Goal: Information Seeking & Learning: Learn about a topic

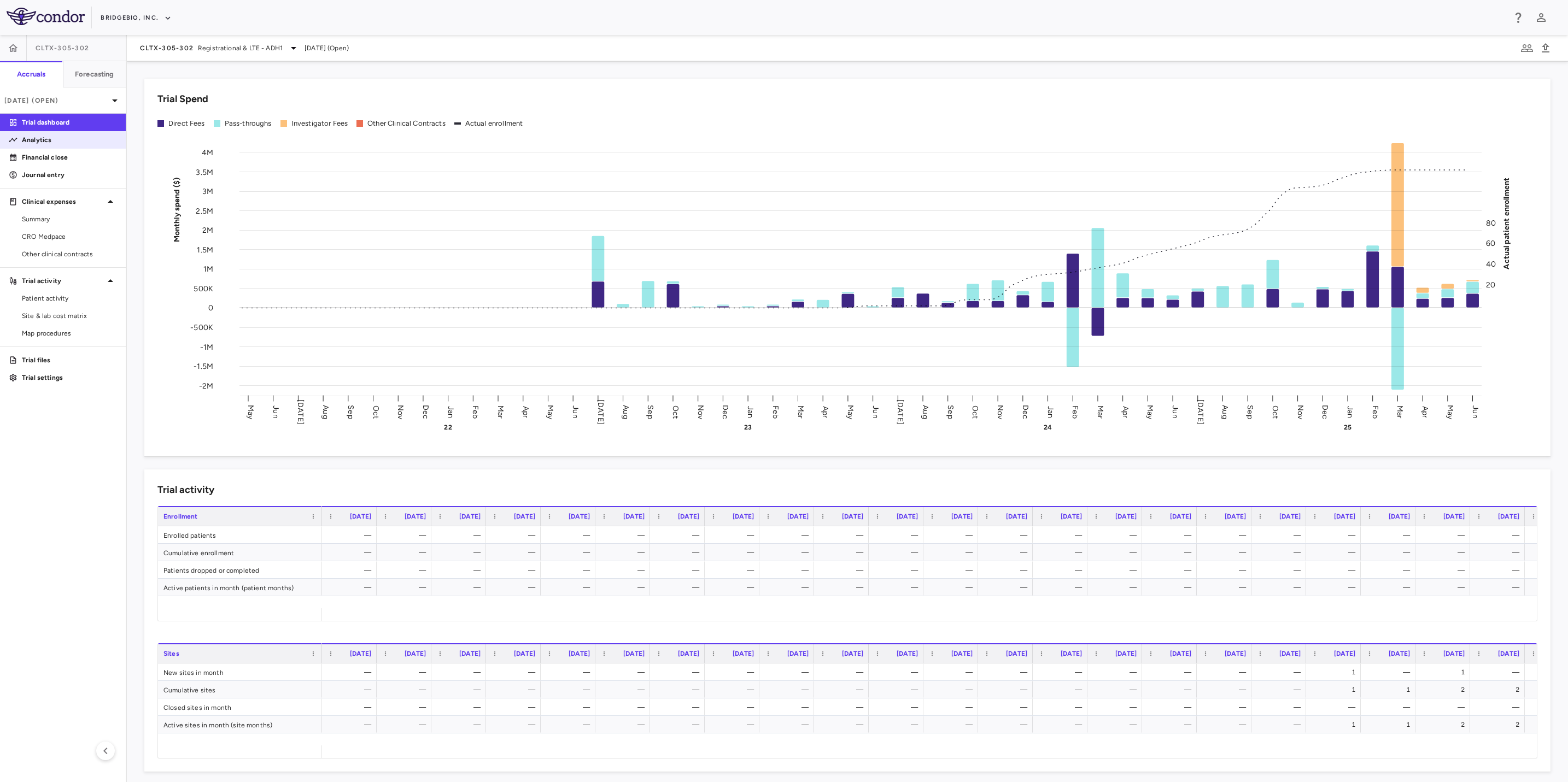
click at [61, 142] on p "Analytics" at bounding box center [69, 140] width 95 height 10
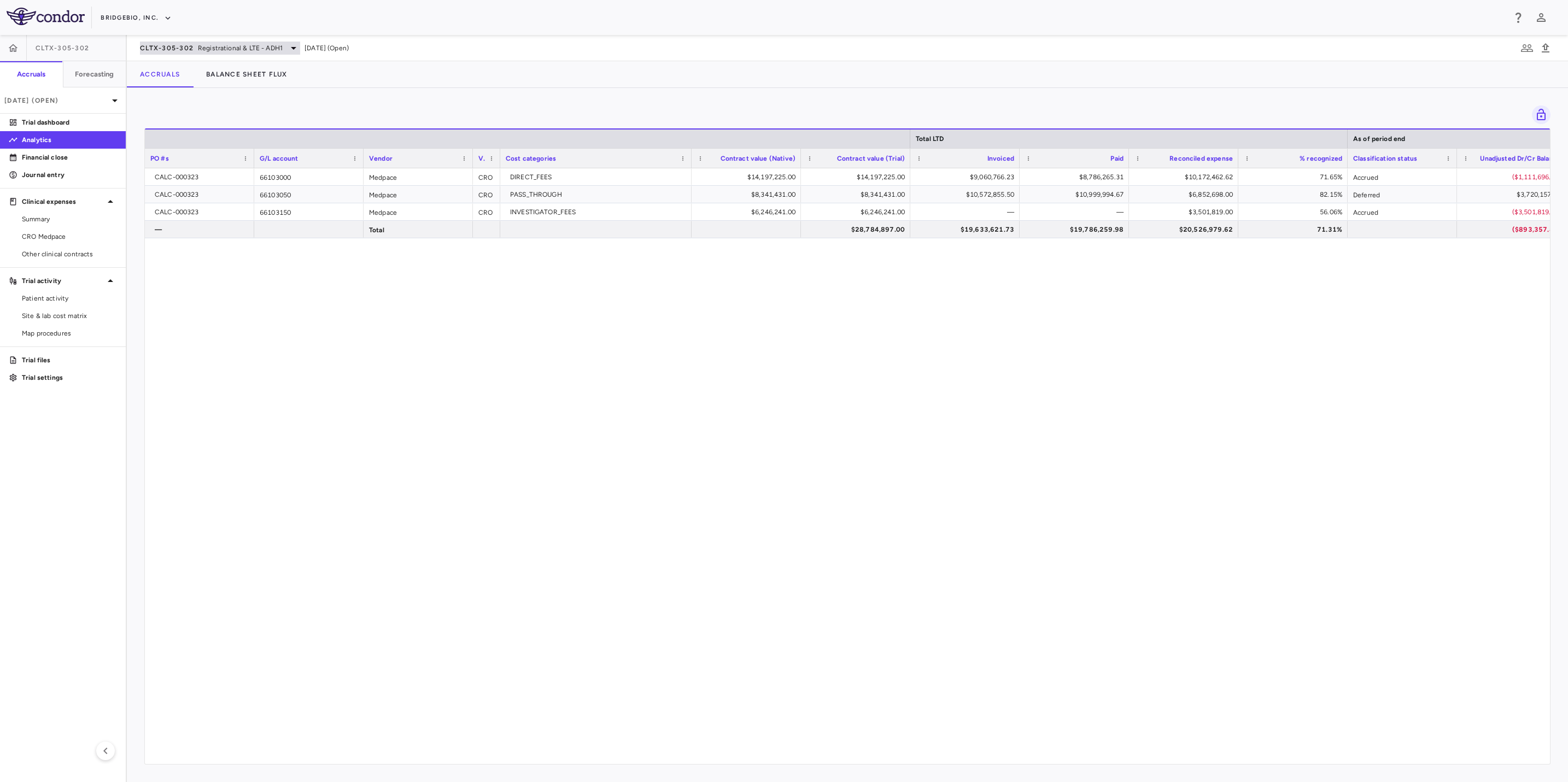
click at [281, 42] on div "CLTX-305-302 Registrational & LTE - ADH1" at bounding box center [220, 48] width 160 height 13
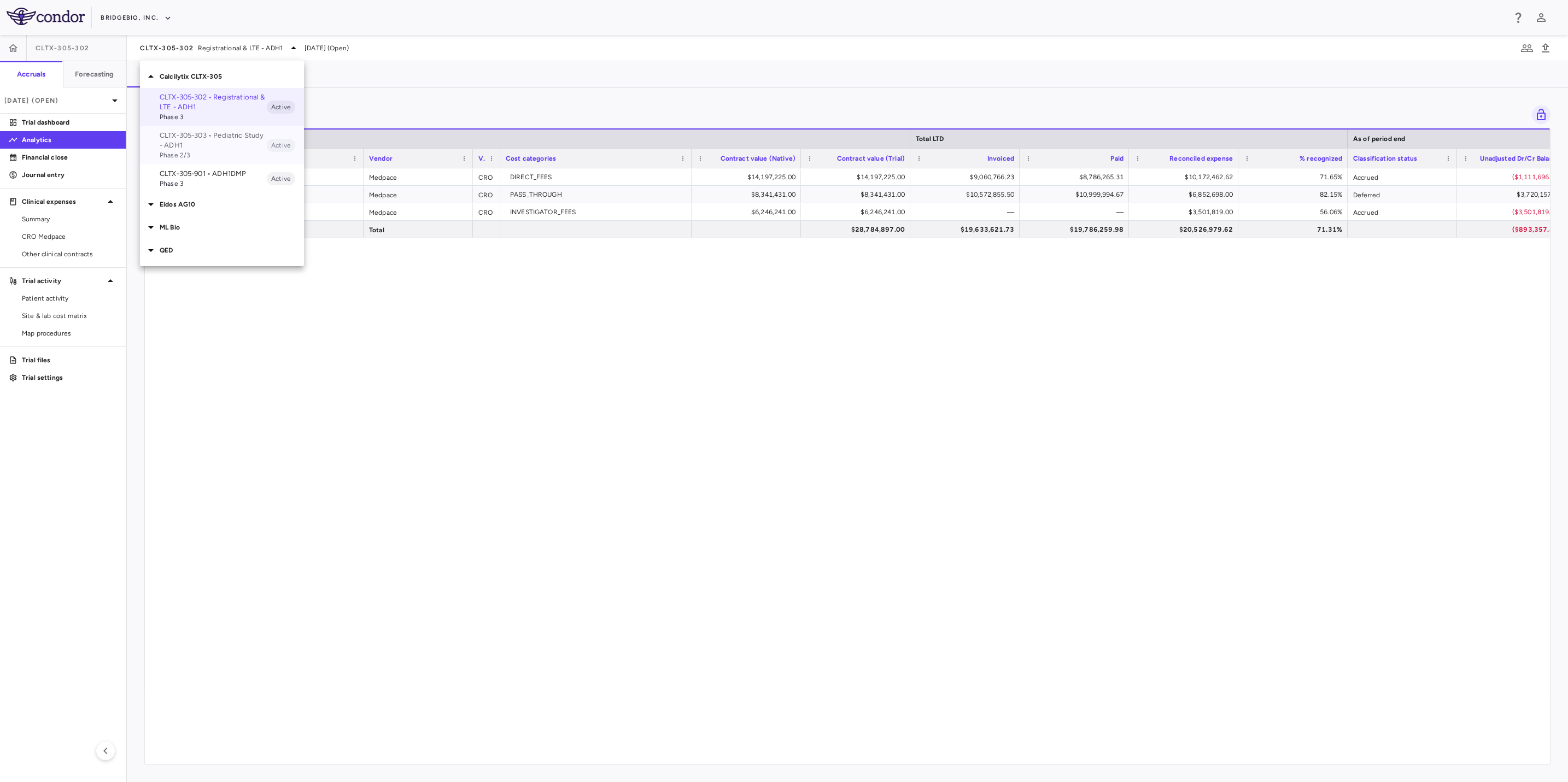
click at [222, 133] on p "CLTX-305-303 • Pediatric Study - ADH1" at bounding box center [213, 140] width 107 height 20
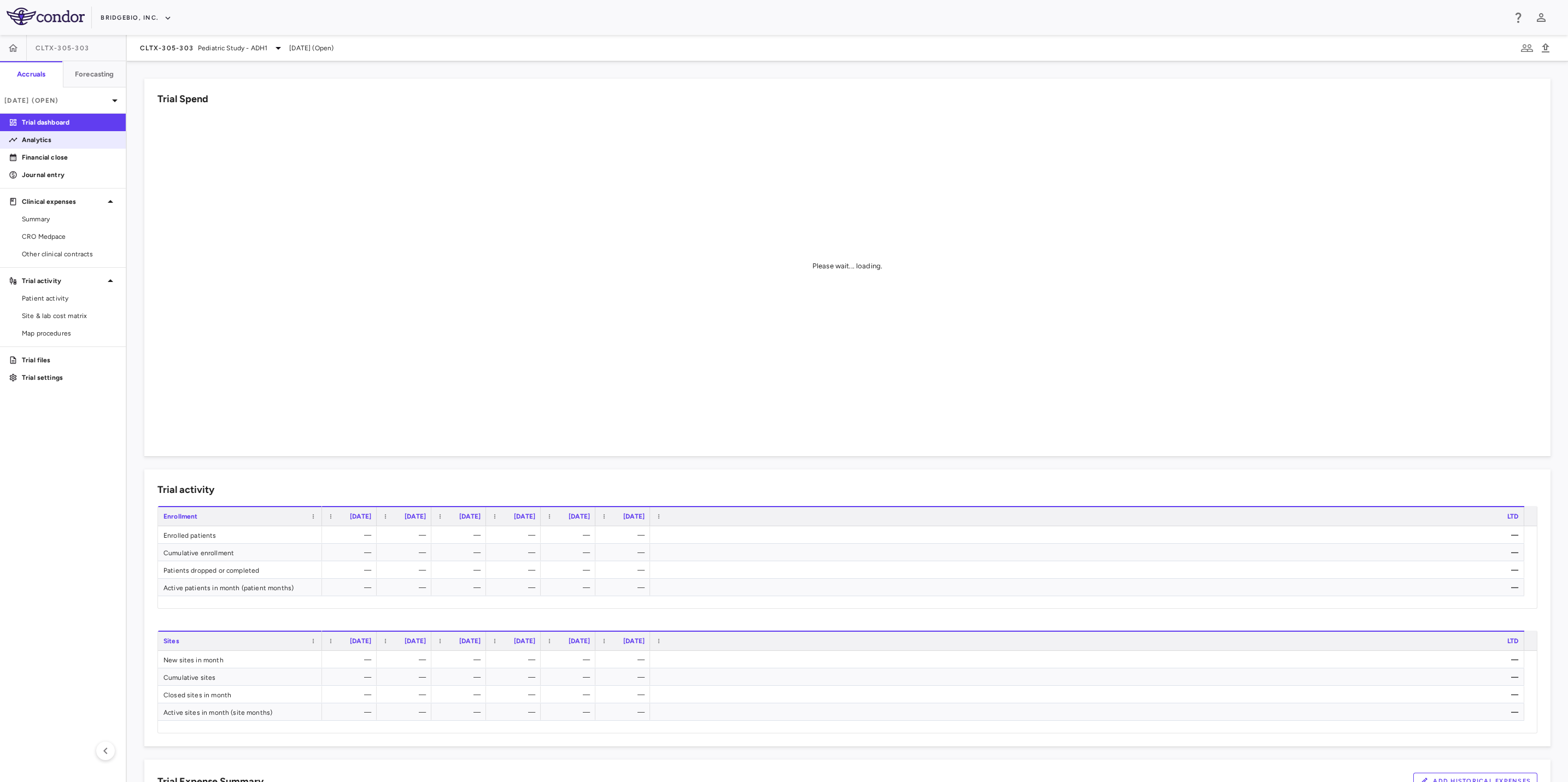
click at [57, 143] on p "Analytics" at bounding box center [69, 140] width 95 height 10
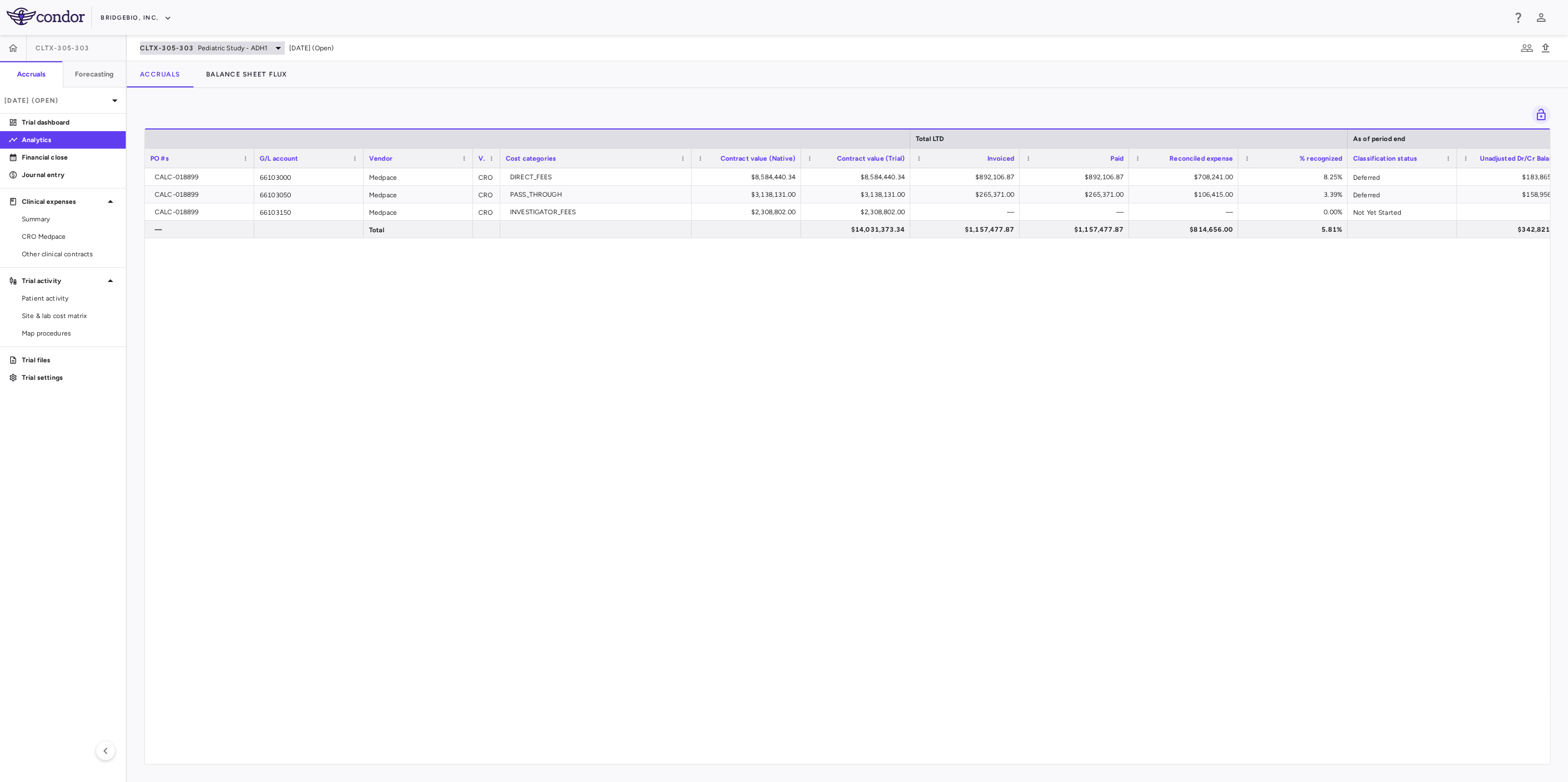
click at [272, 43] on icon at bounding box center [278, 48] width 13 height 13
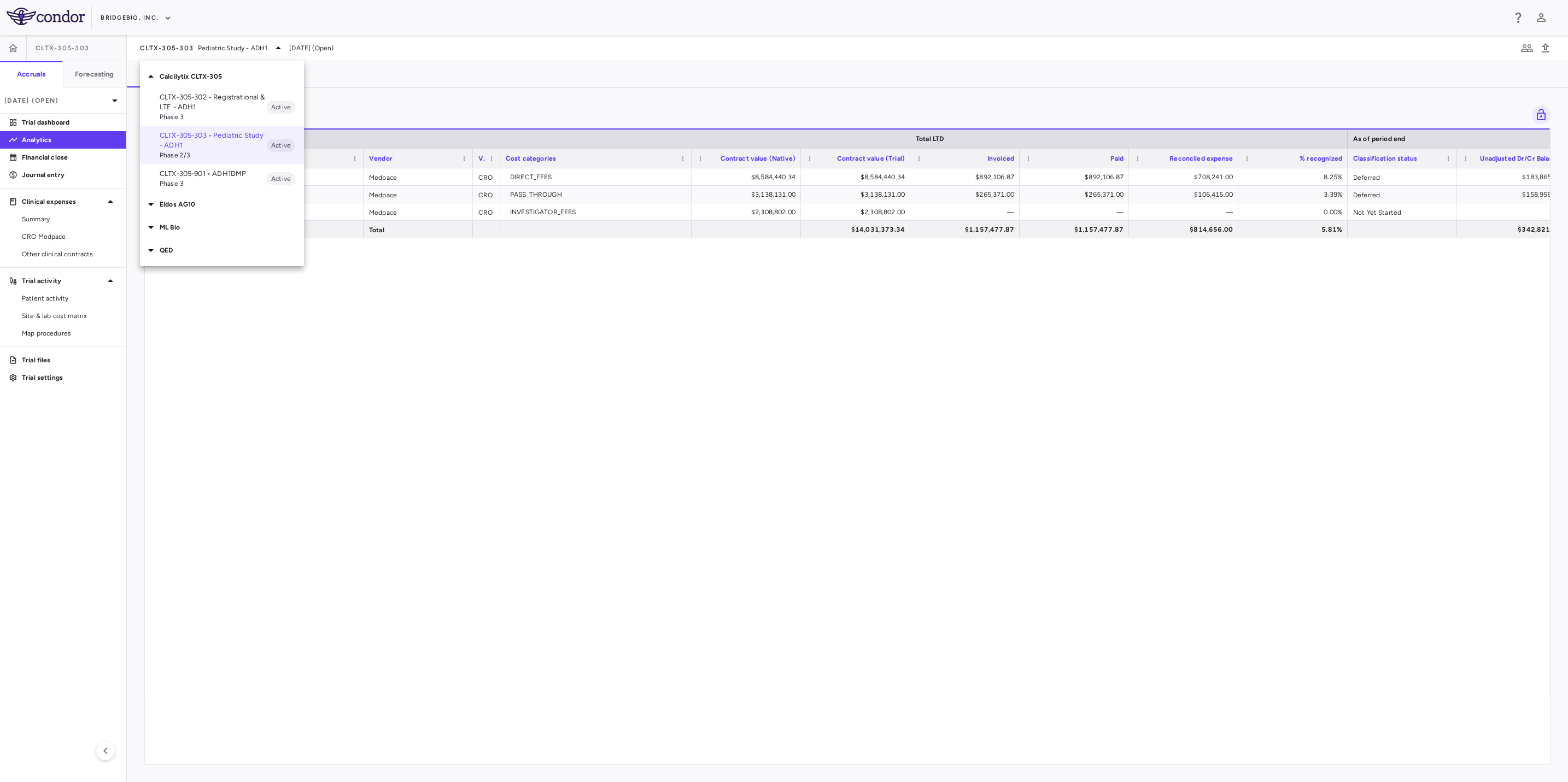
click at [230, 172] on p "CLTX-305-901 • ADH1DMP" at bounding box center [213, 174] width 107 height 10
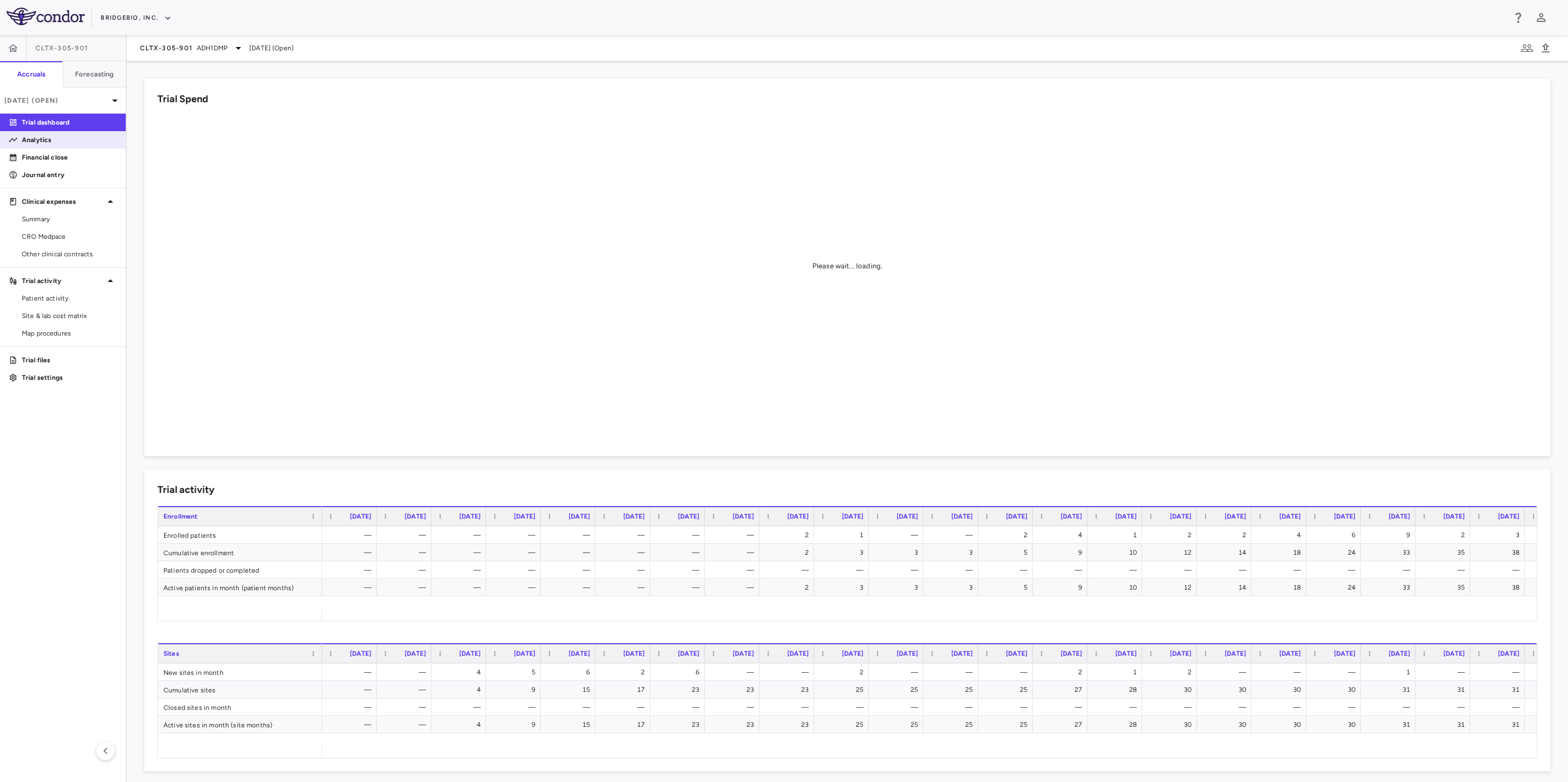
click at [55, 143] on p "Analytics" at bounding box center [69, 140] width 95 height 10
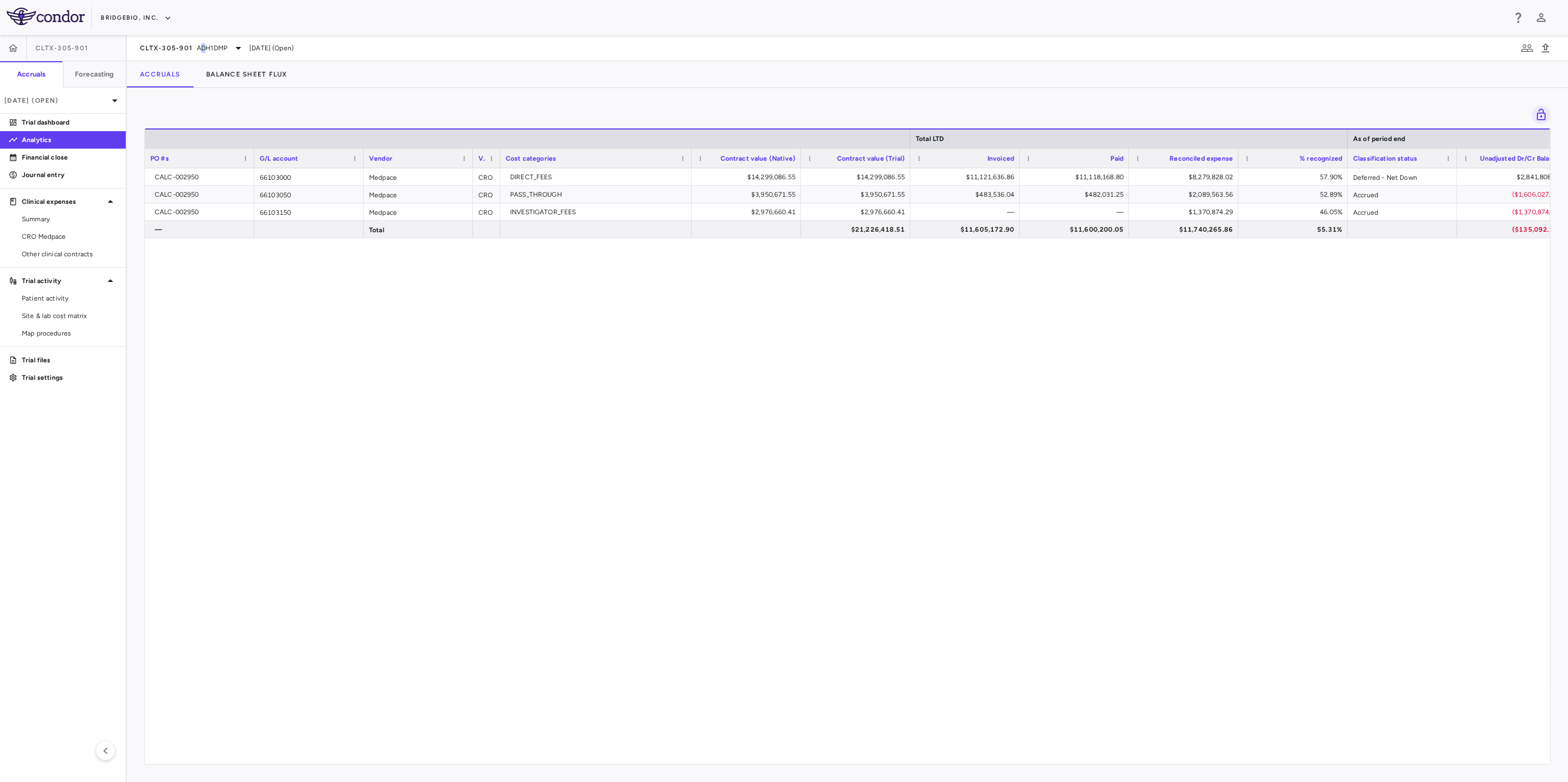
click at [204, 38] on div "CLTX-305-901 ADH1DMP [DATE] (Open)" at bounding box center [847, 48] width 1441 height 26
drag, startPoint x: 204, startPoint y: 38, endPoint x: 163, endPoint y: 48, distance: 42.2
click at [163, 48] on span "CLTX-305-901" at bounding box center [166, 48] width 53 height 9
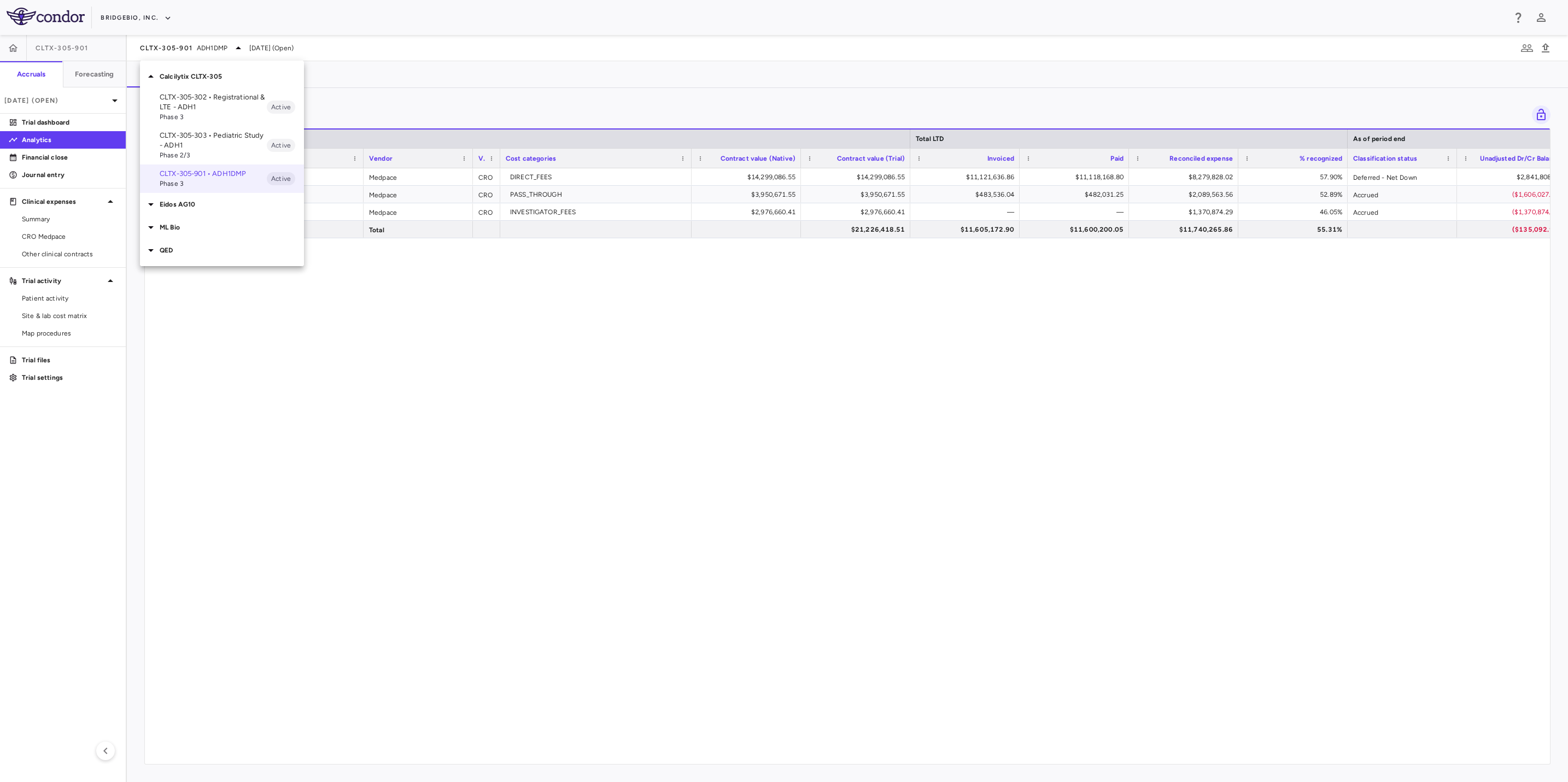
click at [199, 74] on p "Calcilytix CLTX-305" at bounding box center [232, 76] width 144 height 10
click at [199, 104] on p "Eidos AG10" at bounding box center [232, 99] width 144 height 10
click at [196, 123] on p "AG10-501 • ACT Early - Transthyretin [MEDICAL_DATA] [MEDICAL_DATA]" at bounding box center [213, 130] width 107 height 30
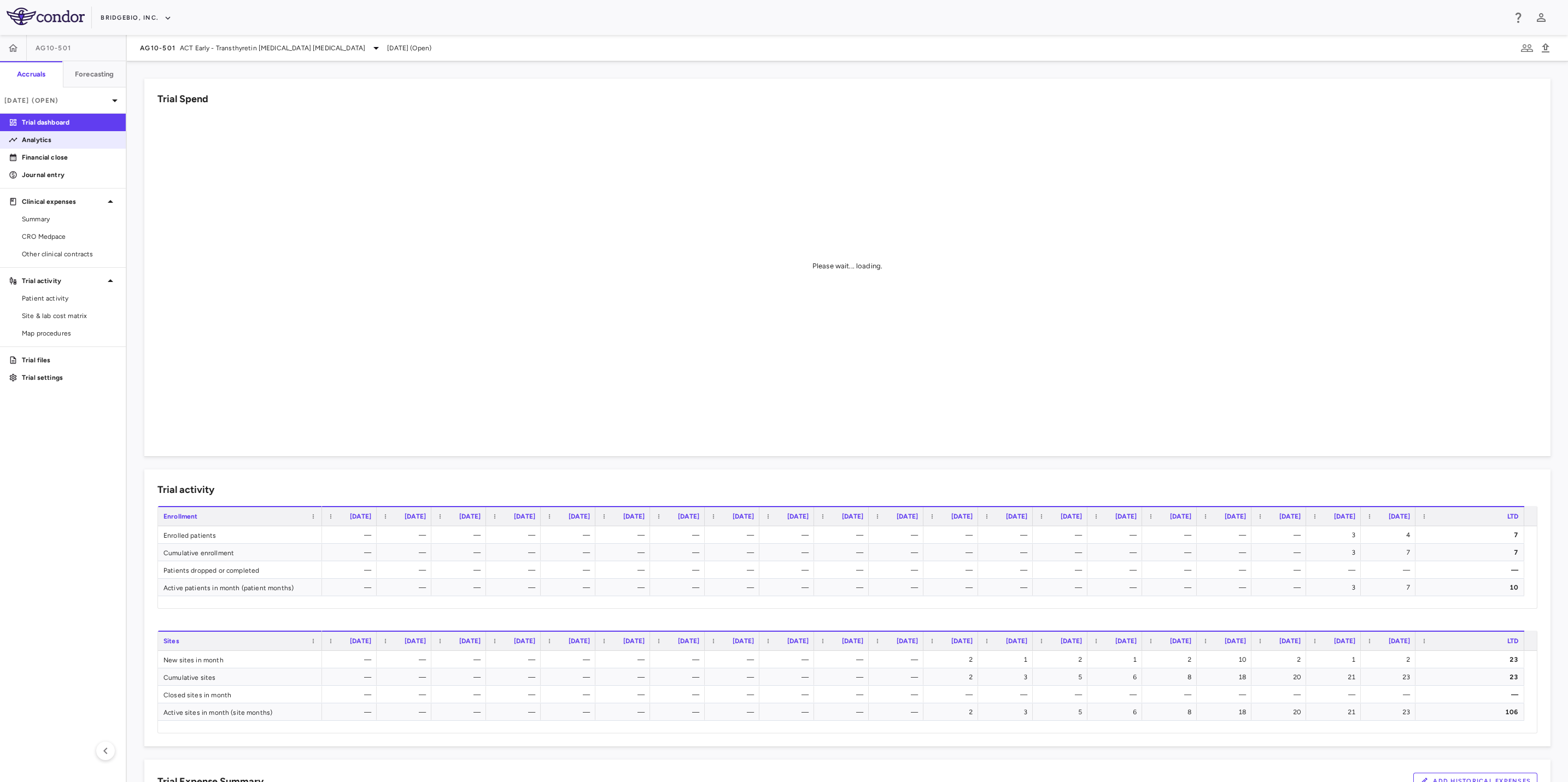
click at [71, 146] on link "Analytics" at bounding box center [63, 140] width 126 height 16
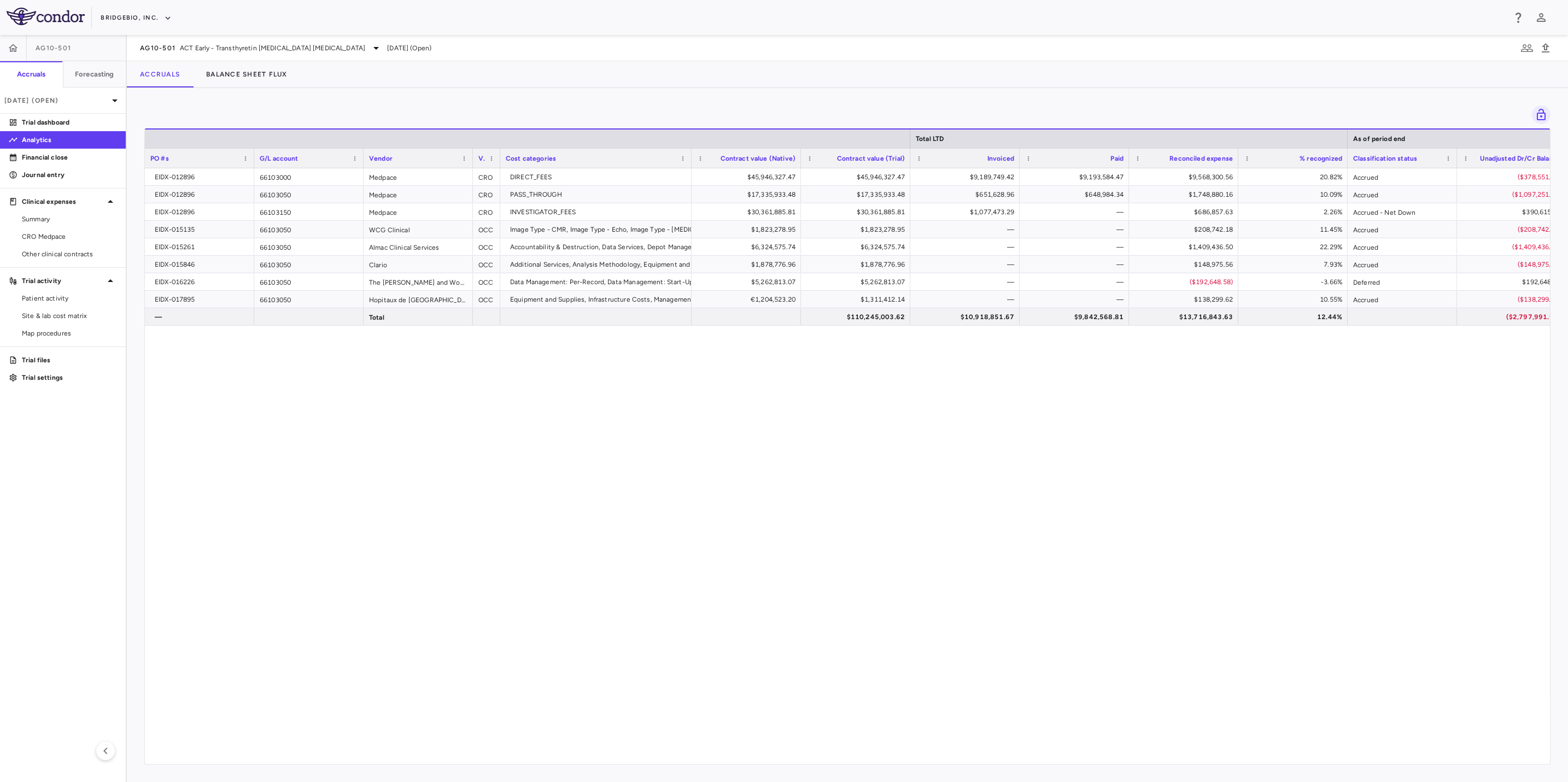
click at [273, 37] on div "AG10-501 ACT Early - Transthyretin [MEDICAL_DATA] [MEDICAL_DATA] [DATE] (Open)" at bounding box center [847, 48] width 1441 height 26
click at [276, 45] on span "ACT Early - Transthyretin [MEDICAL_DATA] [MEDICAL_DATA]" at bounding box center [273, 48] width 185 height 10
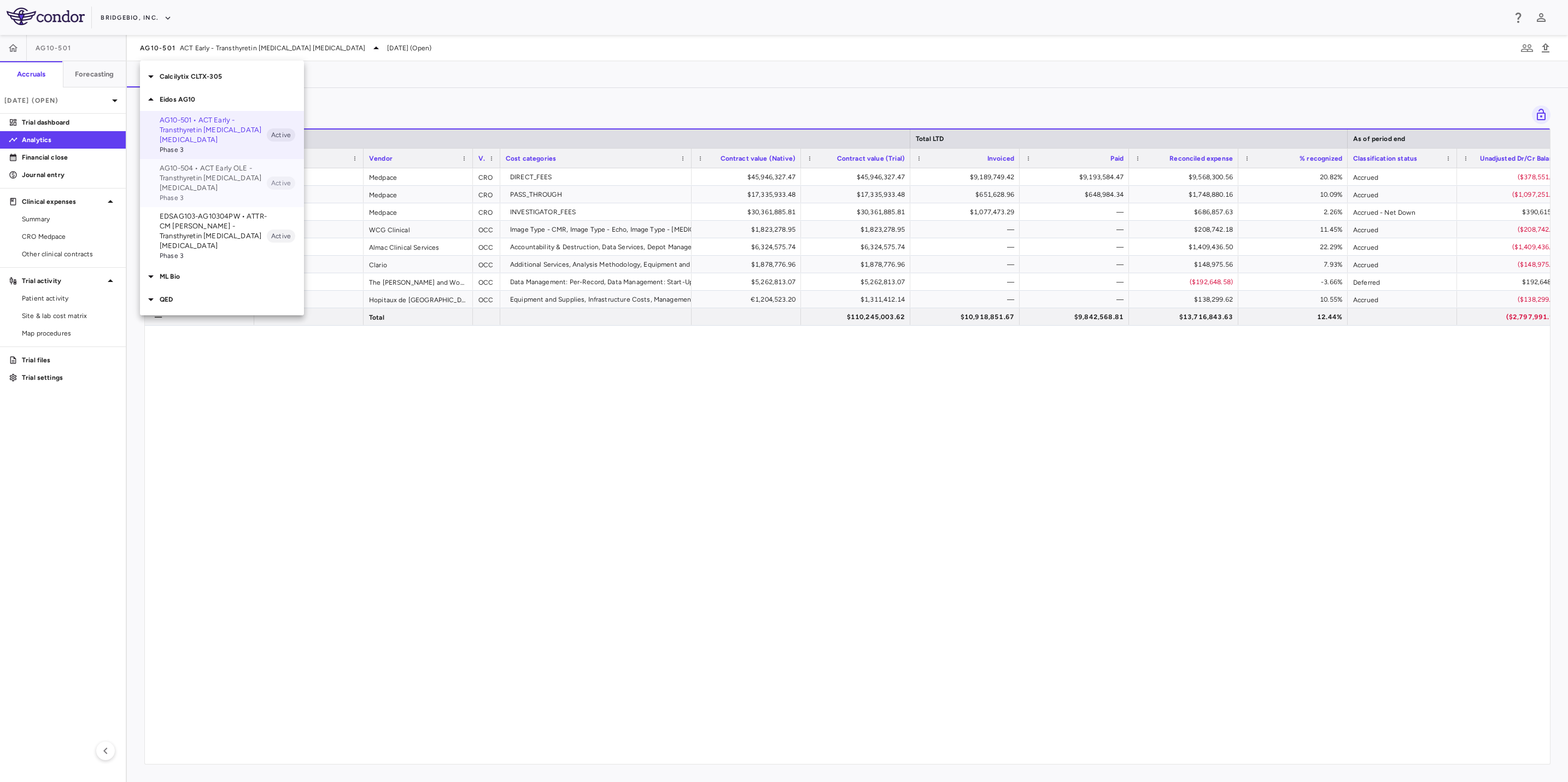
click at [220, 174] on p "AG10-504 • ACT Early OLE - Transthyretin [MEDICAL_DATA] [MEDICAL_DATA]" at bounding box center [213, 178] width 107 height 30
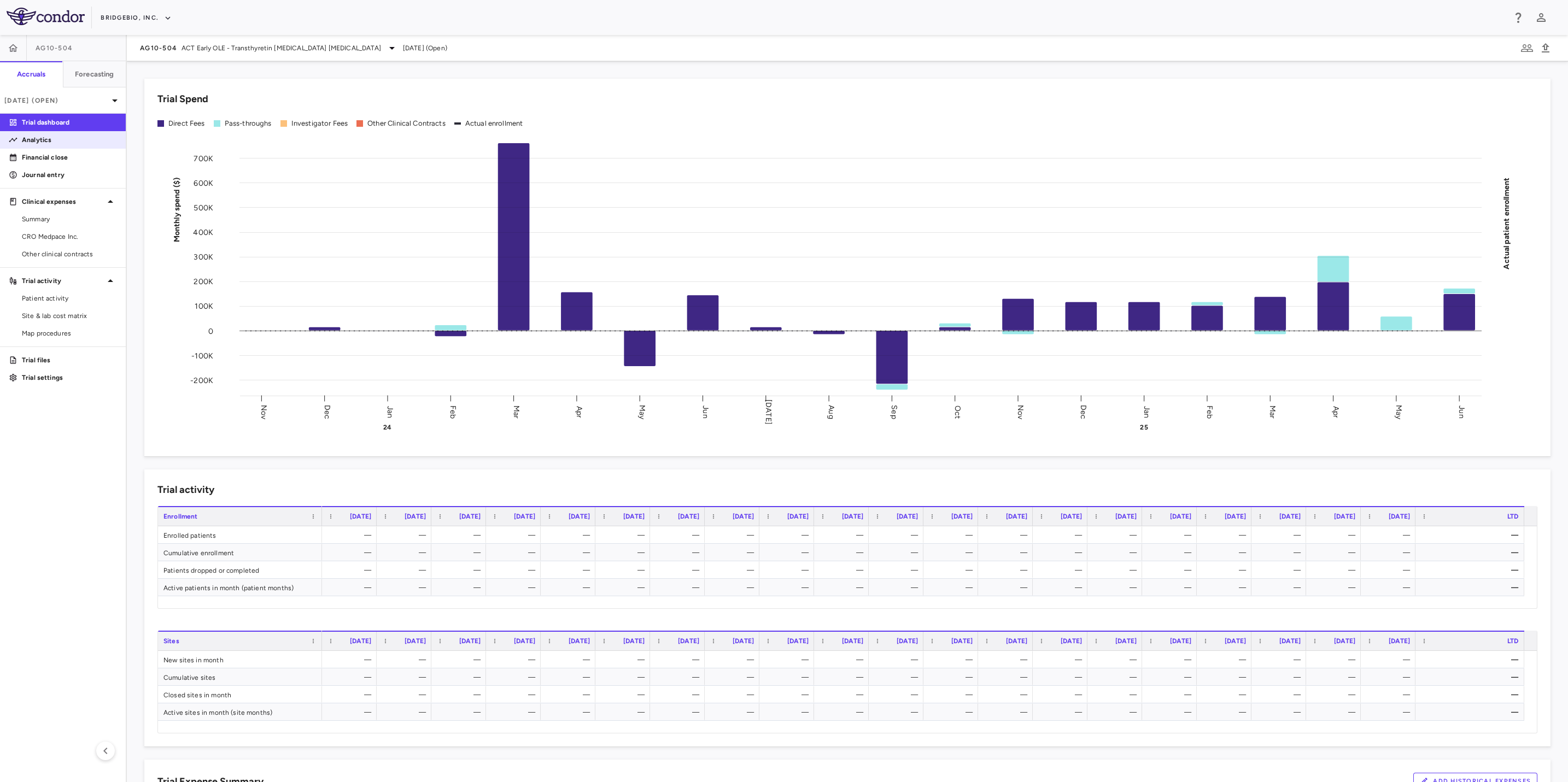
click at [11, 141] on icon at bounding box center [13, 140] width 9 height 9
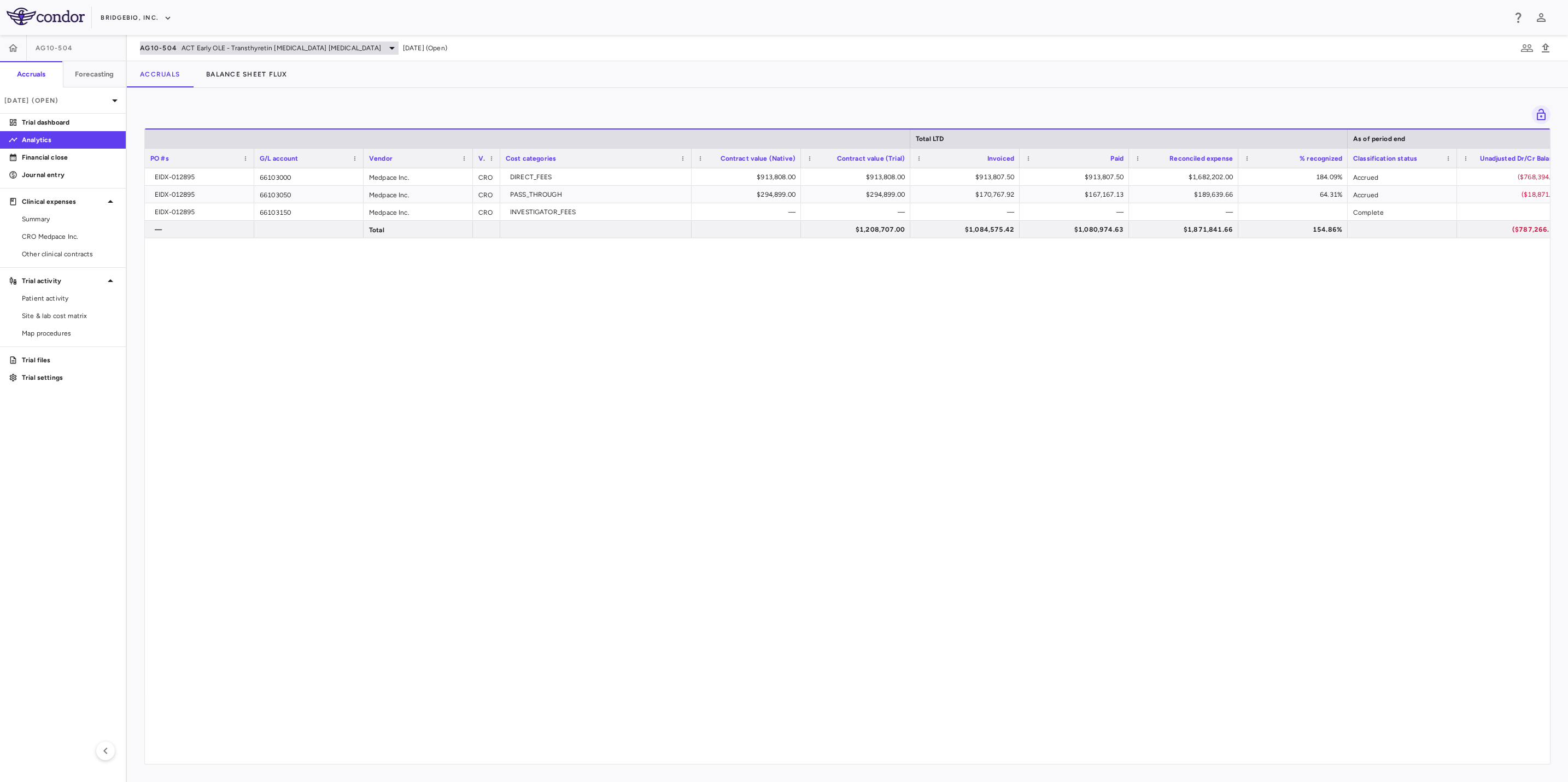
click at [254, 46] on span "ACT Early OLE - Transthyretin [MEDICAL_DATA] [MEDICAL_DATA]" at bounding box center [281, 48] width 199 height 10
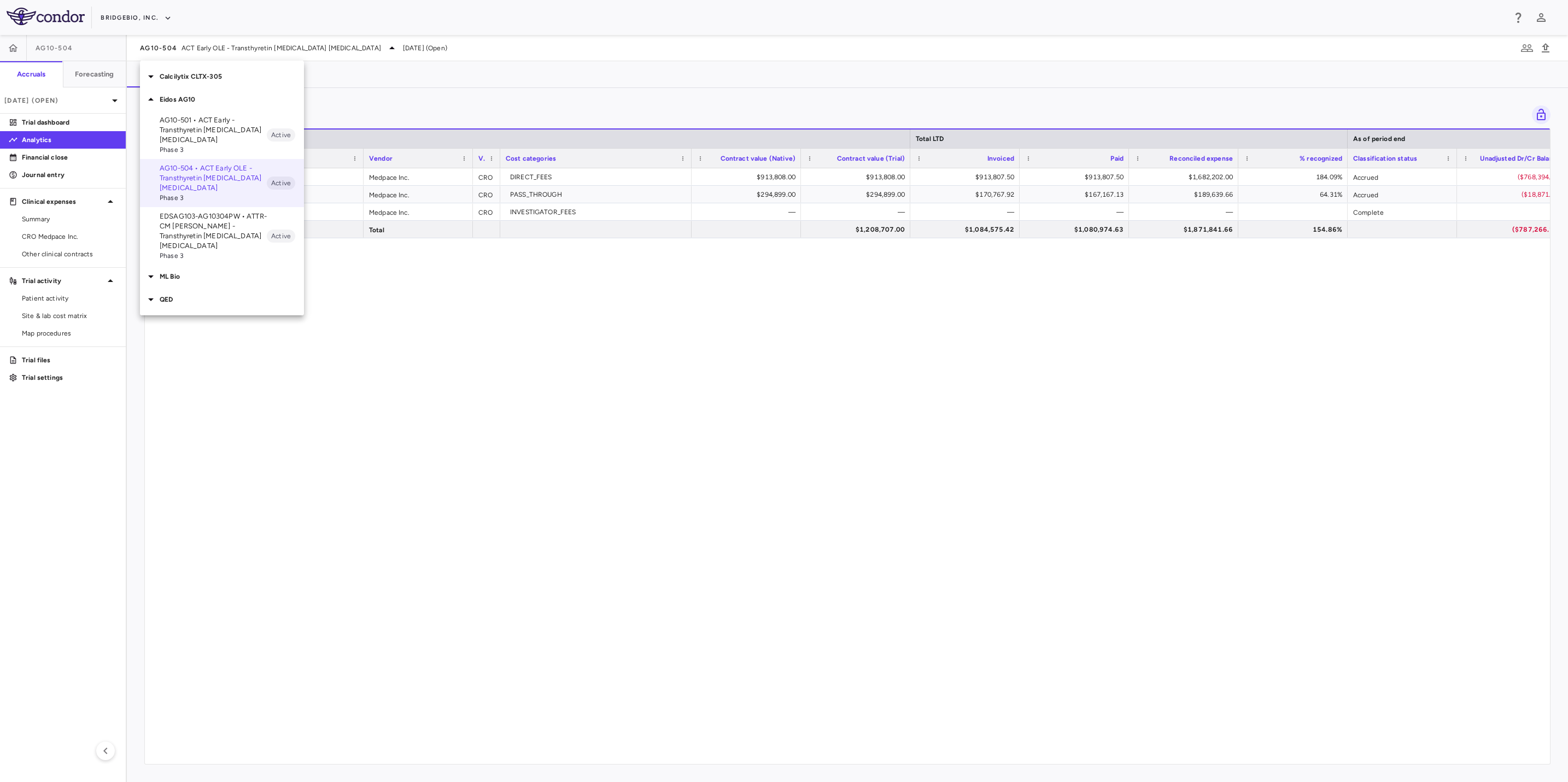
click at [215, 227] on p "EDSAG103-AG10304PW • ATTR-CM [PERSON_NAME] - Transthyretin [MEDICAL_DATA] [MEDI…" at bounding box center [213, 231] width 107 height 39
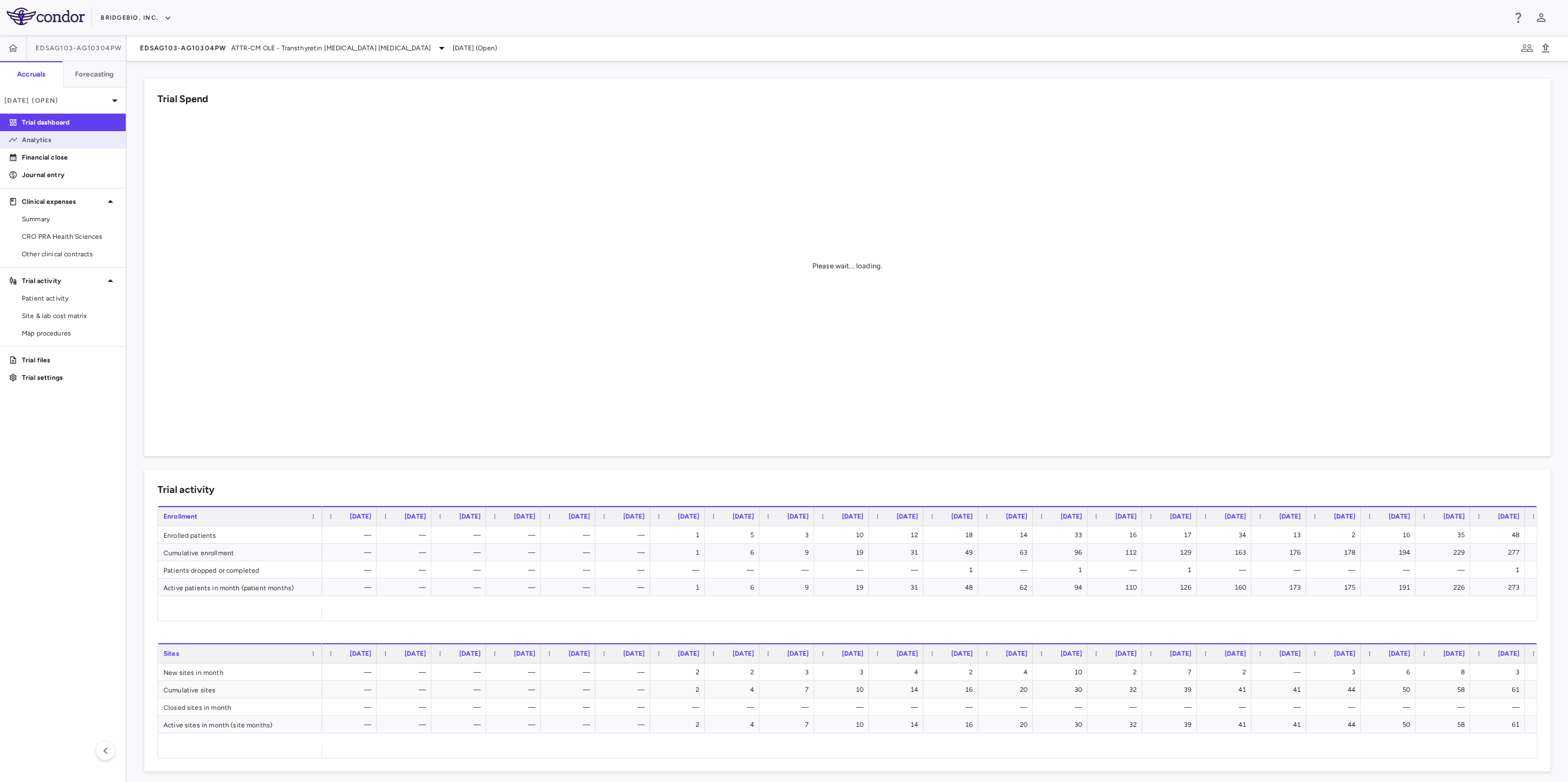
click at [60, 140] on p "Analytics" at bounding box center [69, 140] width 95 height 10
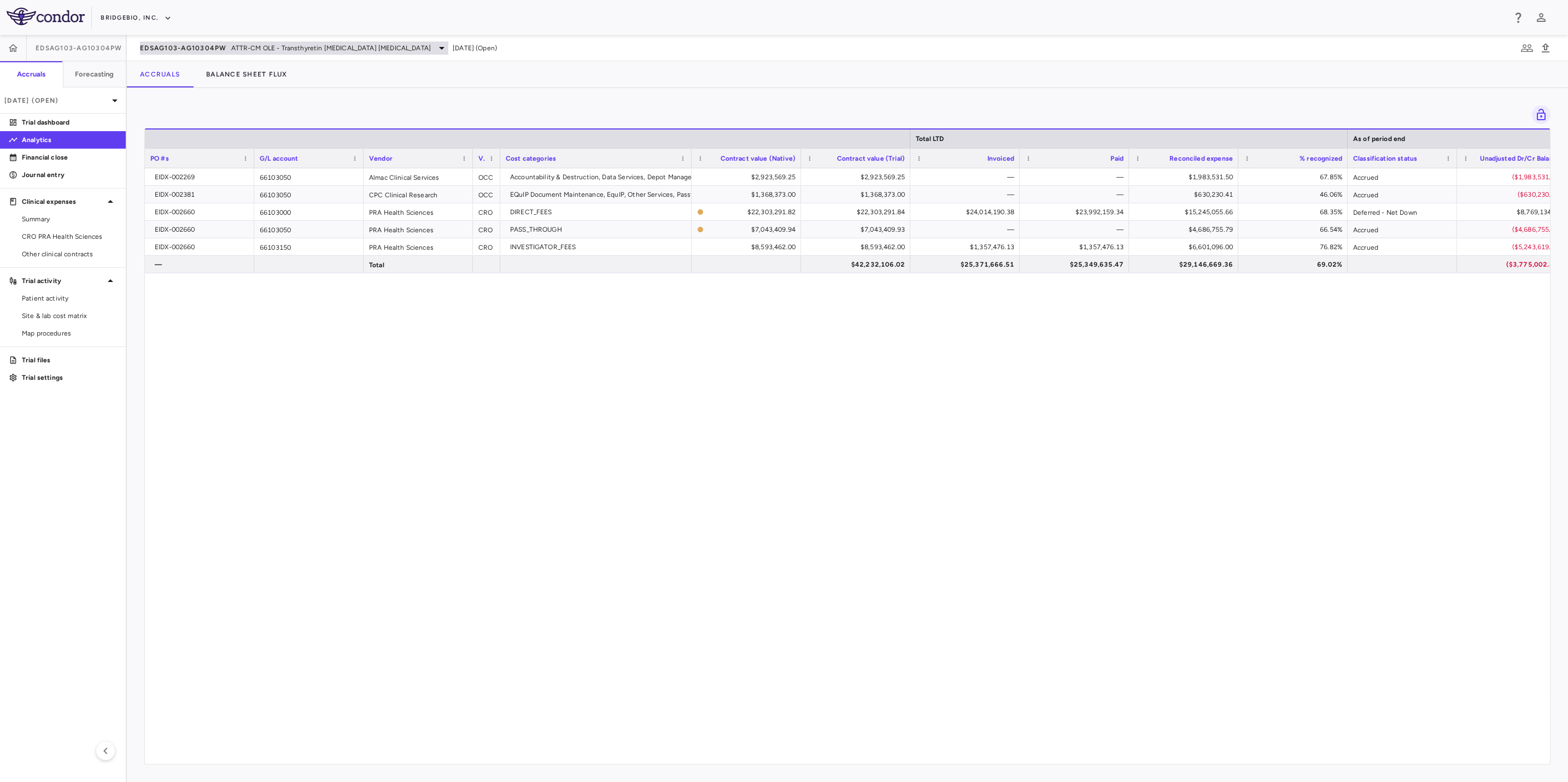
click at [381, 52] on span "ATTR-CM OLE - Transthyretin [MEDICAL_DATA] [MEDICAL_DATA]" at bounding box center [331, 48] width 200 height 10
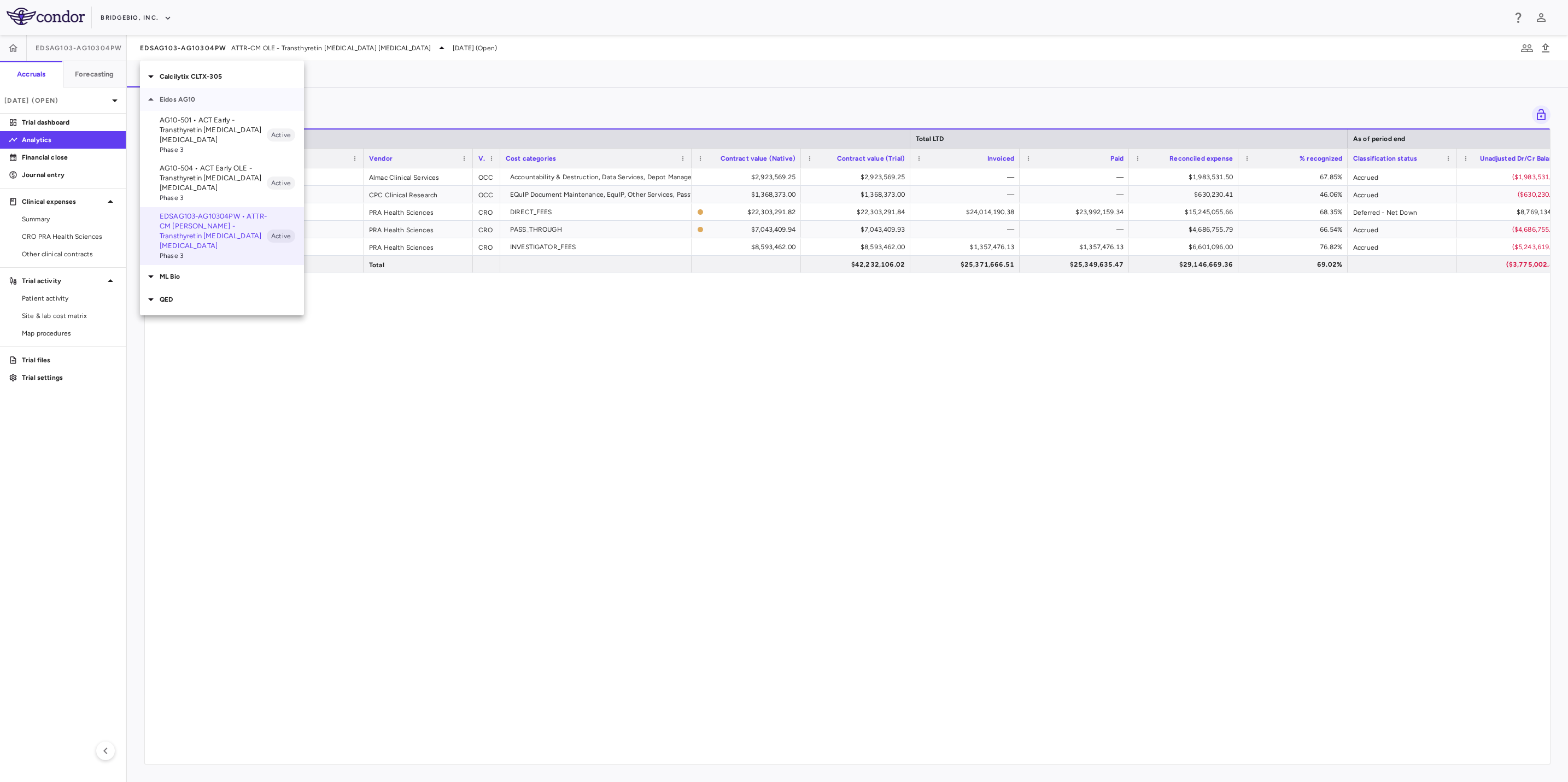
click at [219, 104] on p "Eidos AG10" at bounding box center [232, 99] width 144 height 10
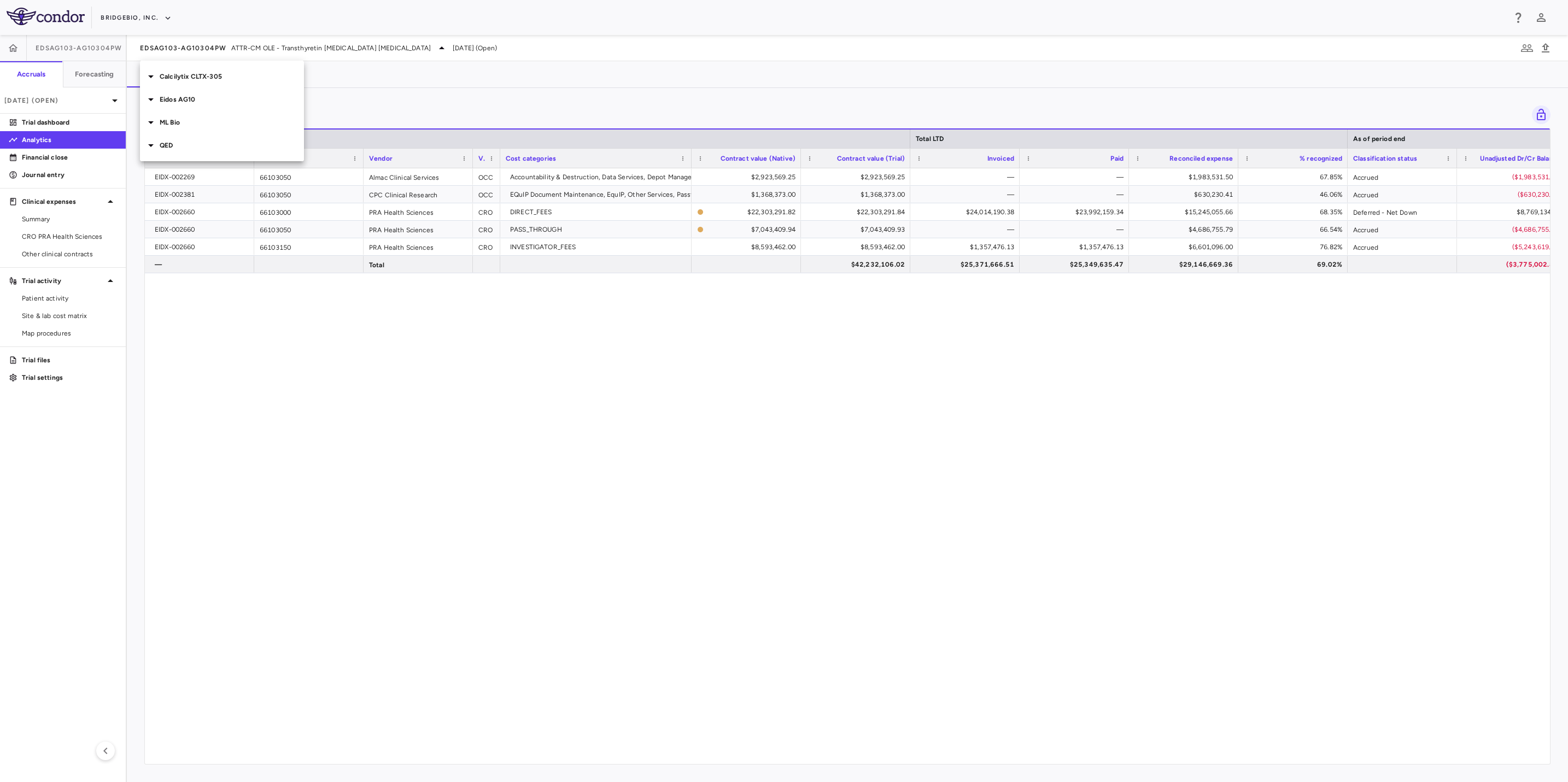
click at [215, 131] on div "ML Bio" at bounding box center [222, 122] width 164 height 23
click at [211, 149] on p "MLB-01-005 • LGMD2i - Limb Girdle [MEDICAL_DATA]" at bounding box center [213, 148] width 107 height 20
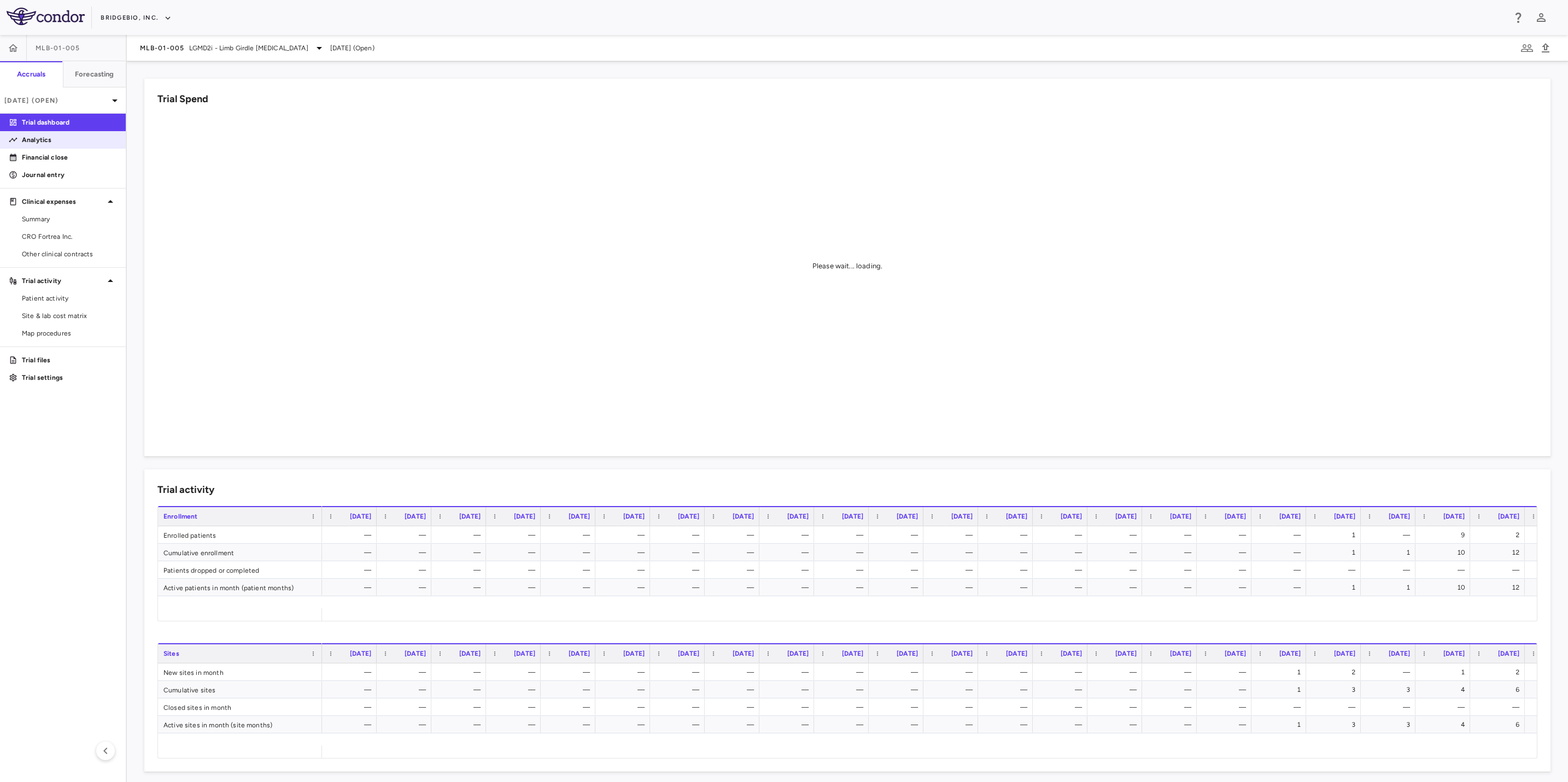
click at [85, 142] on p "Analytics" at bounding box center [69, 140] width 95 height 10
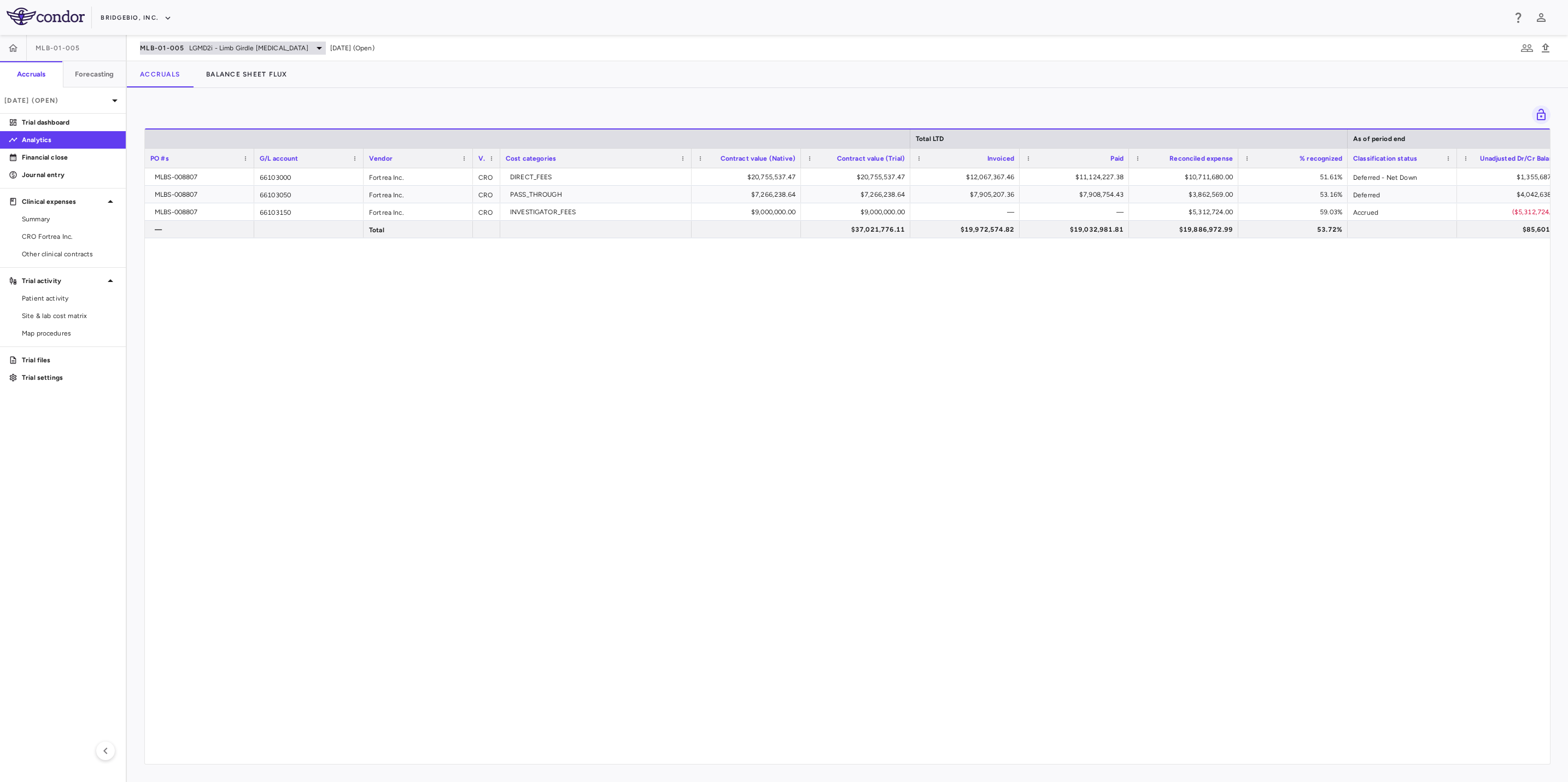
click at [317, 50] on div "MLB-01-005 LGMD2i - Limb Girdle [MEDICAL_DATA]" at bounding box center [232, 48] width 186 height 13
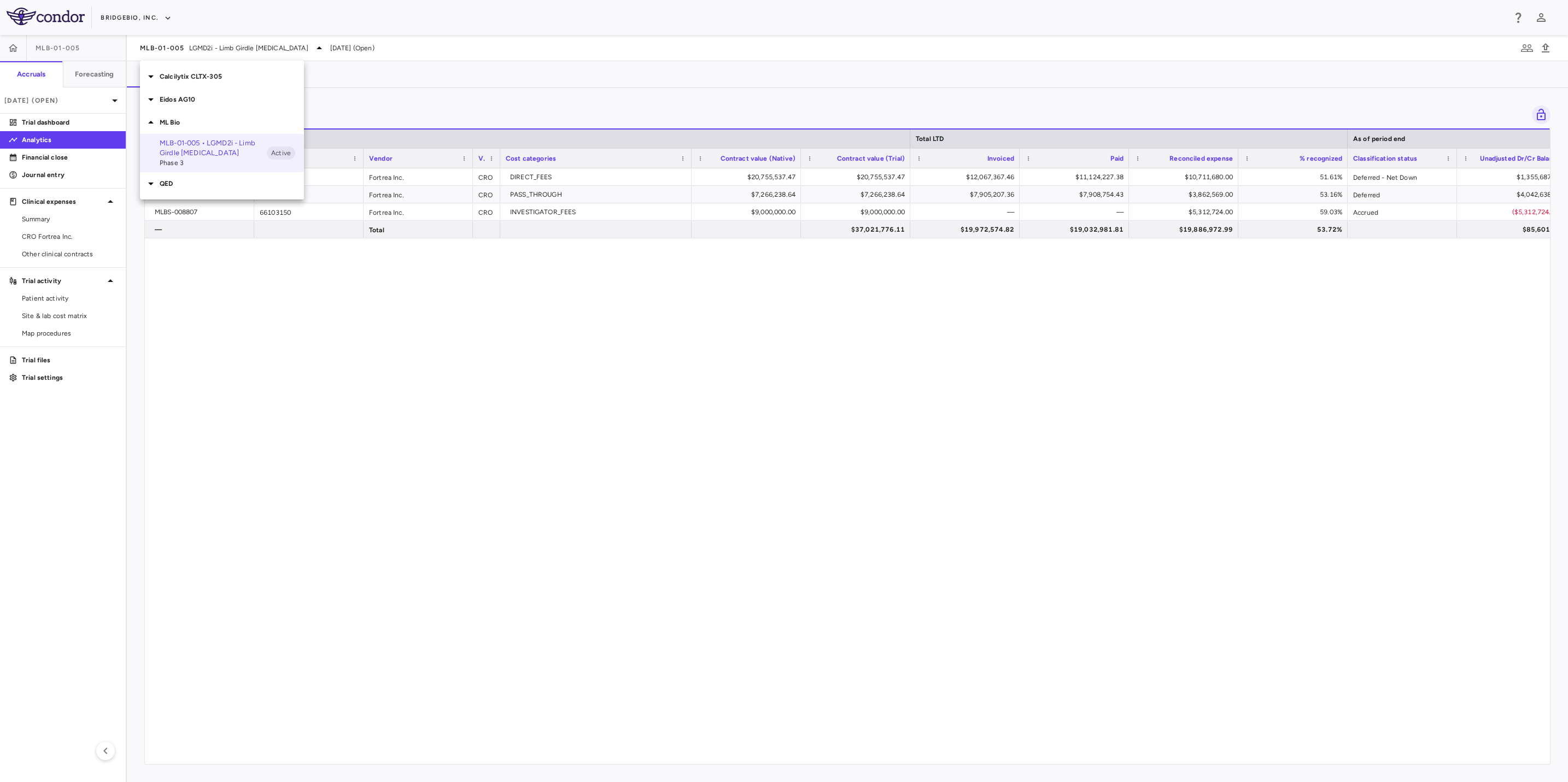
click at [192, 117] on p "ML Bio" at bounding box center [232, 122] width 144 height 10
click at [192, 137] on div "QED" at bounding box center [222, 145] width 164 height 23
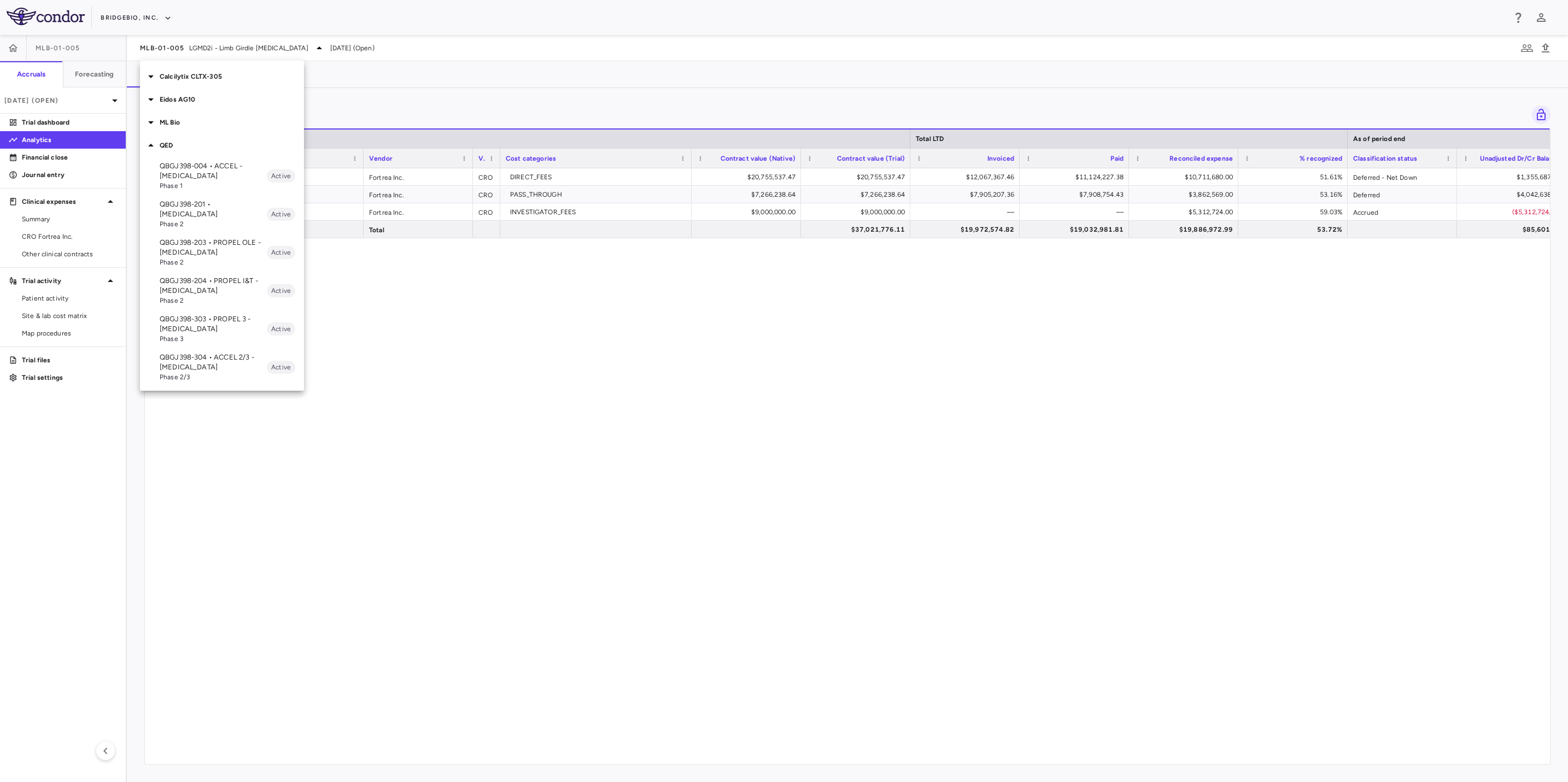
click at [233, 171] on p "QBGJ398-004 • ACCEL - [MEDICAL_DATA]" at bounding box center [213, 171] width 107 height 20
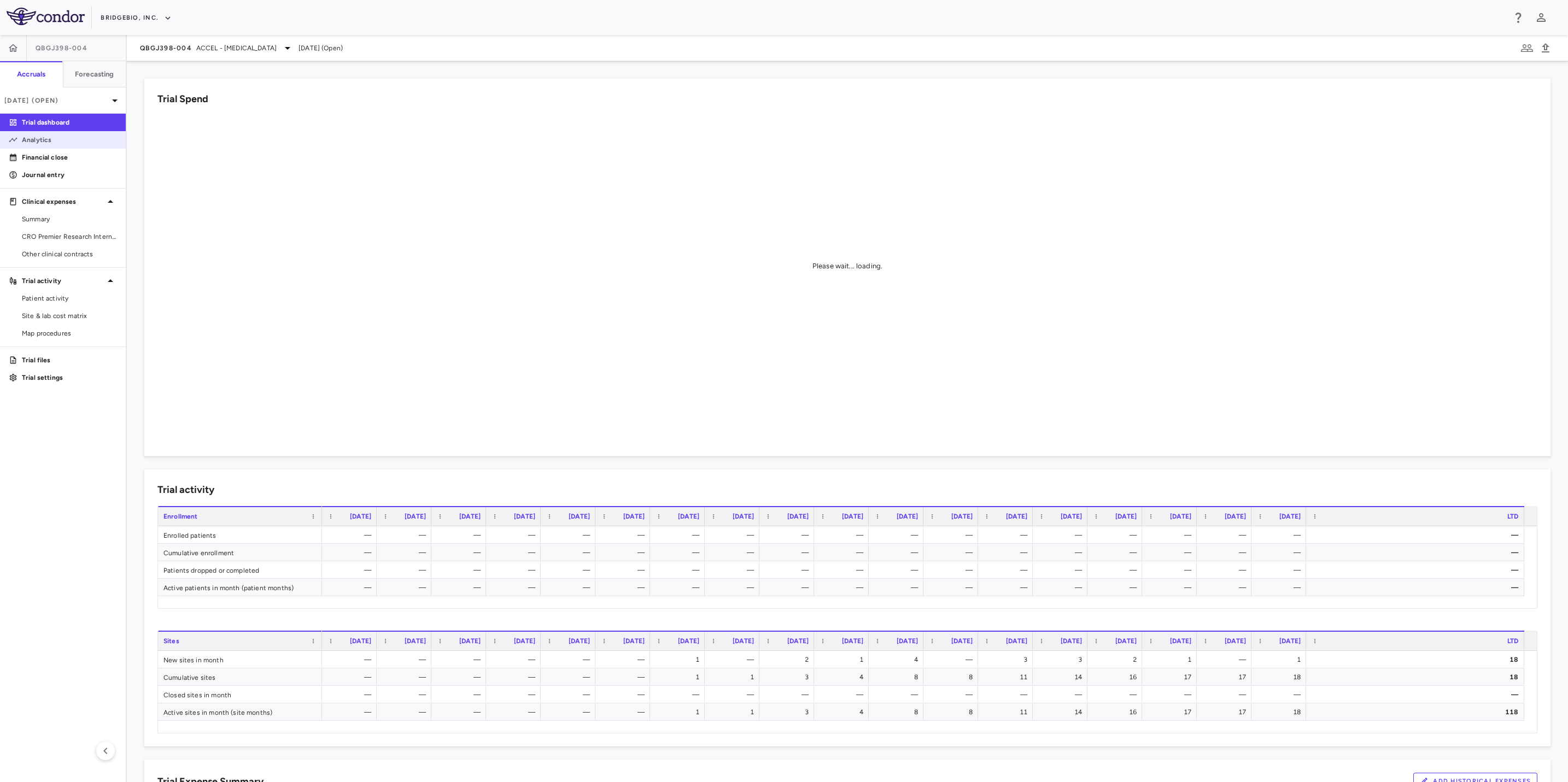
click at [66, 146] on link "Analytics" at bounding box center [63, 140] width 126 height 16
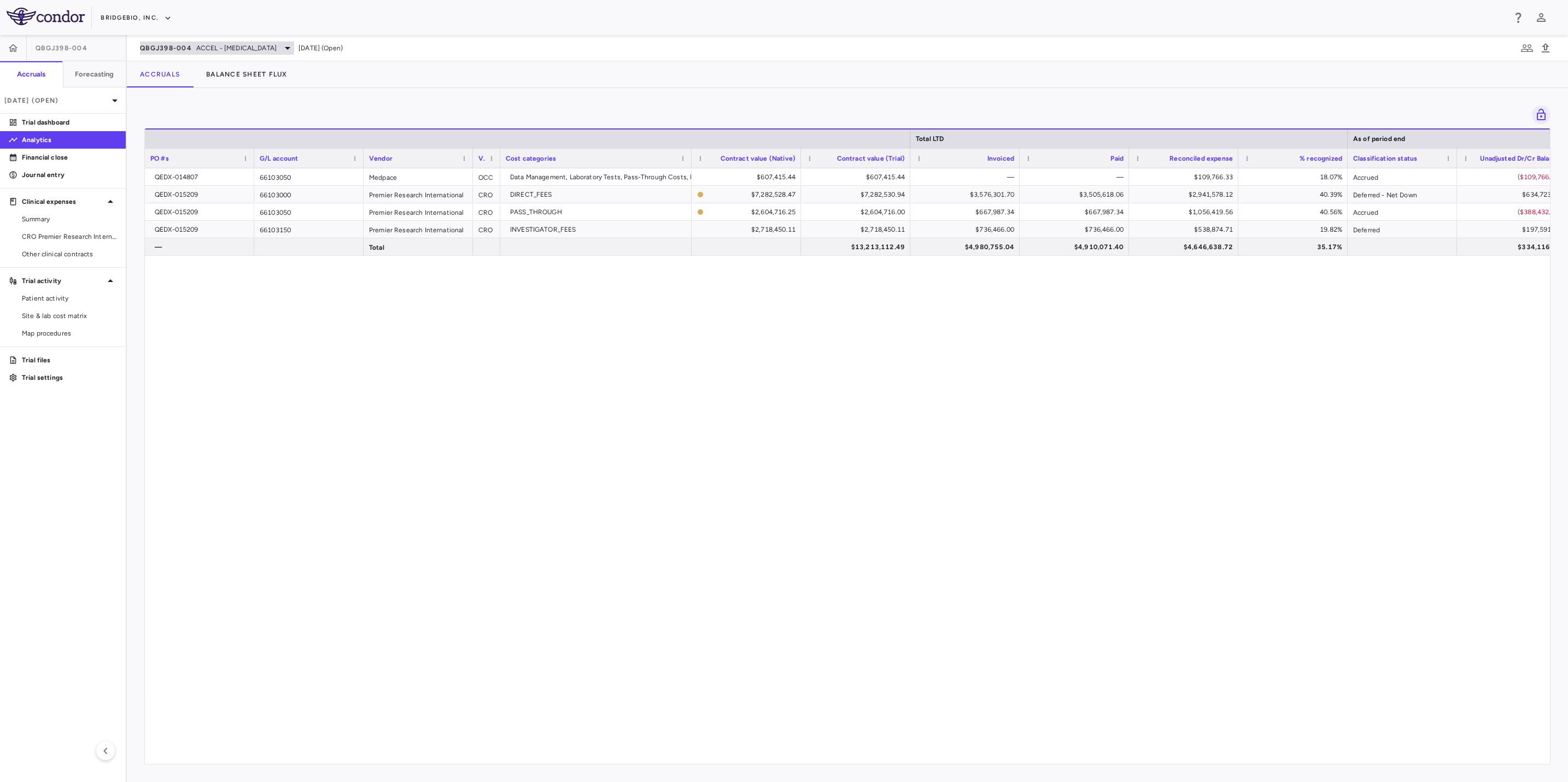
click at [217, 45] on span "ACCEL - [MEDICAL_DATA]" at bounding box center [236, 48] width 80 height 10
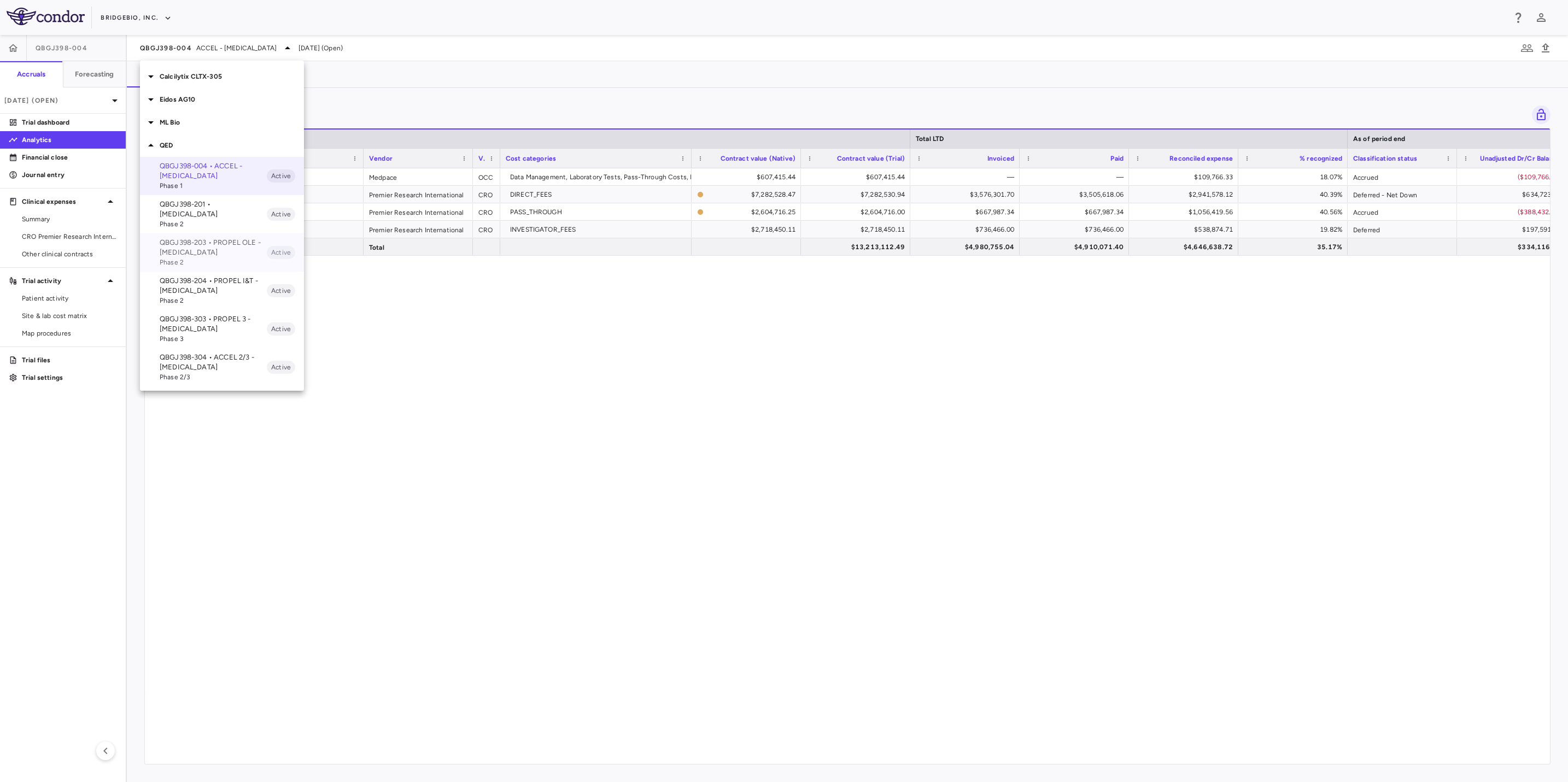
click at [222, 238] on p "QBGJ398-203 • PROPEL OLE - [MEDICAL_DATA]" at bounding box center [213, 248] width 107 height 20
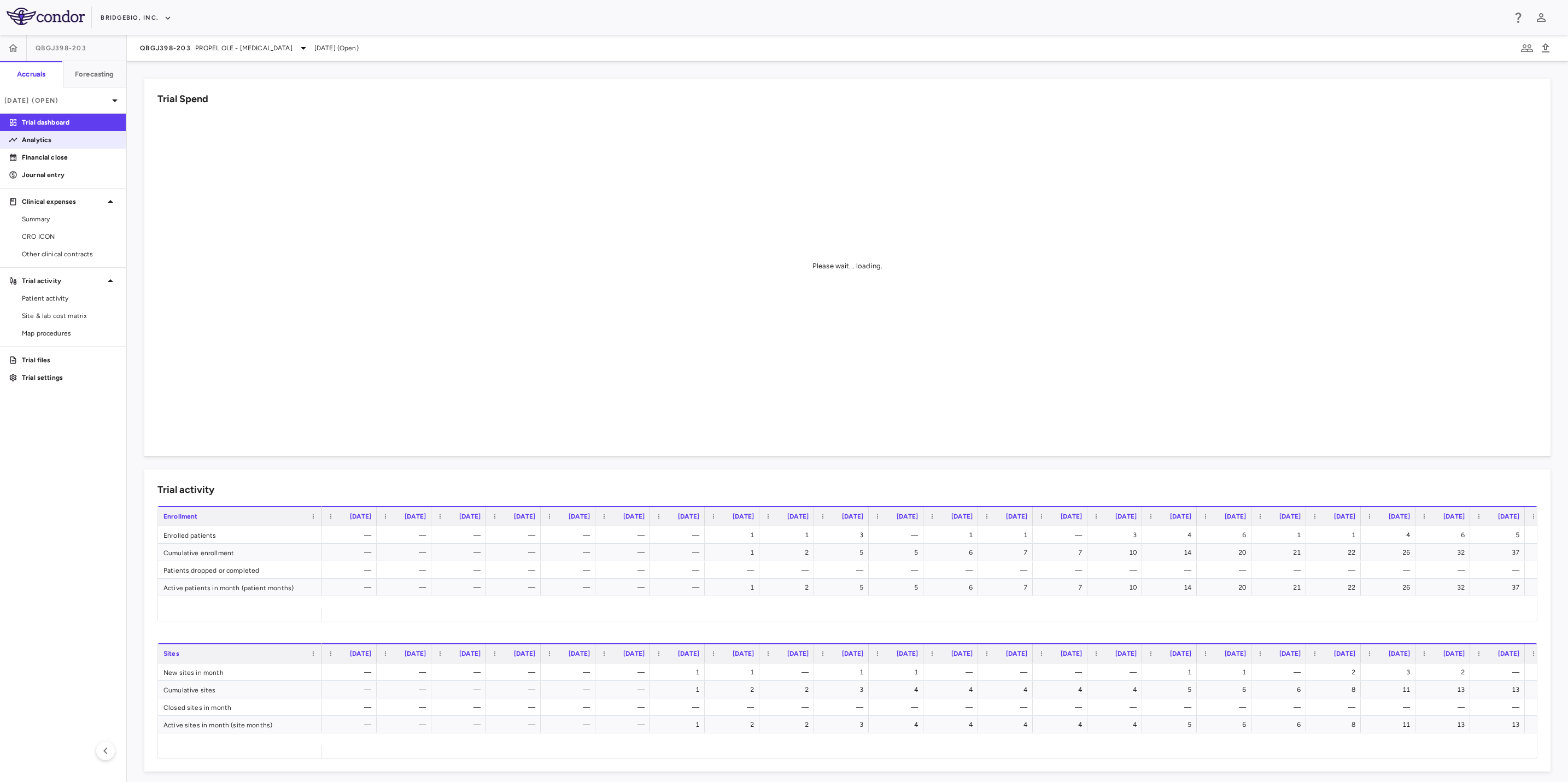
click at [43, 145] on link "Analytics" at bounding box center [63, 140] width 126 height 16
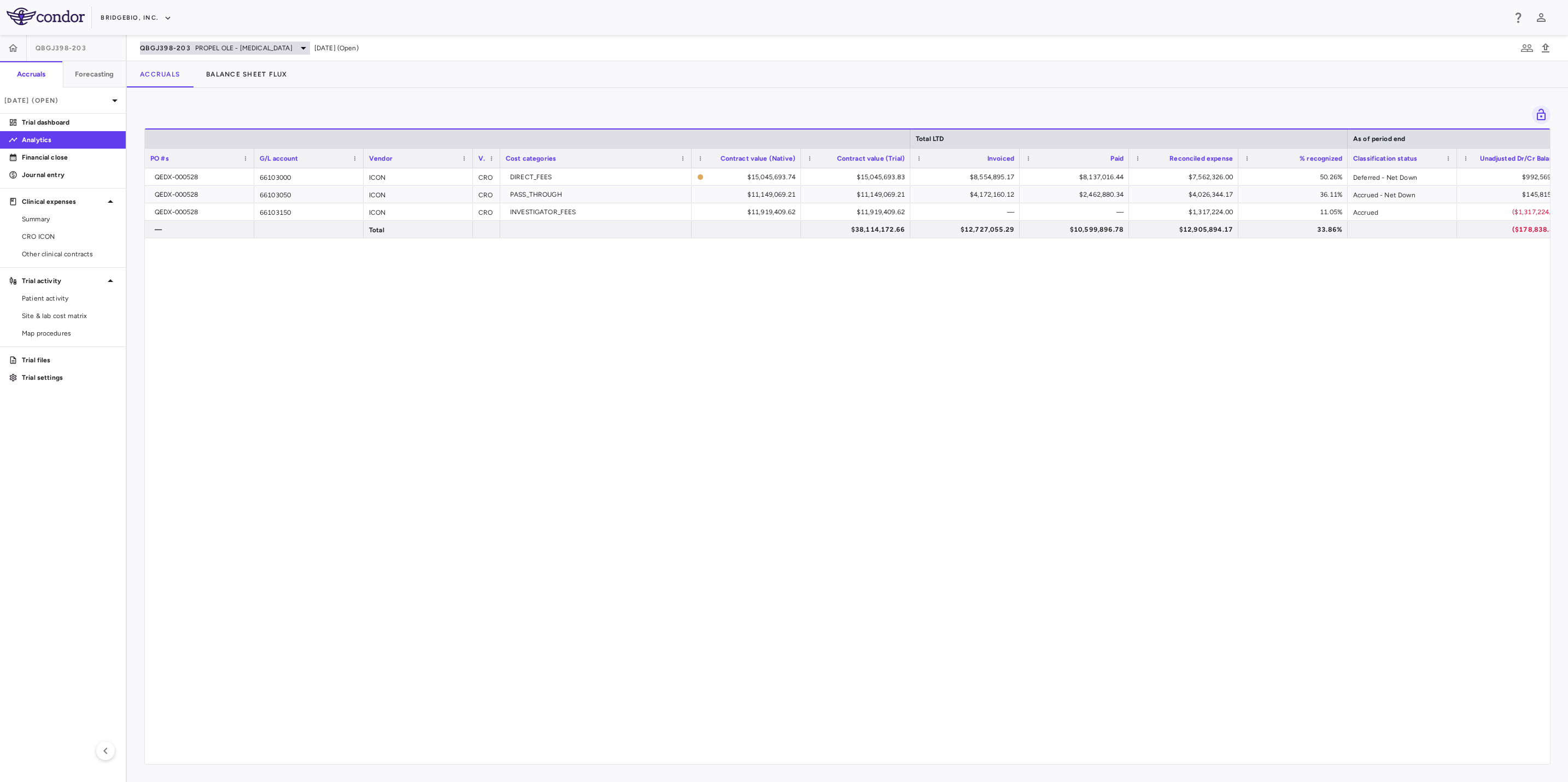
click at [243, 44] on span "PROPEL OLE - [MEDICAL_DATA]" at bounding box center [243, 48] width 97 height 10
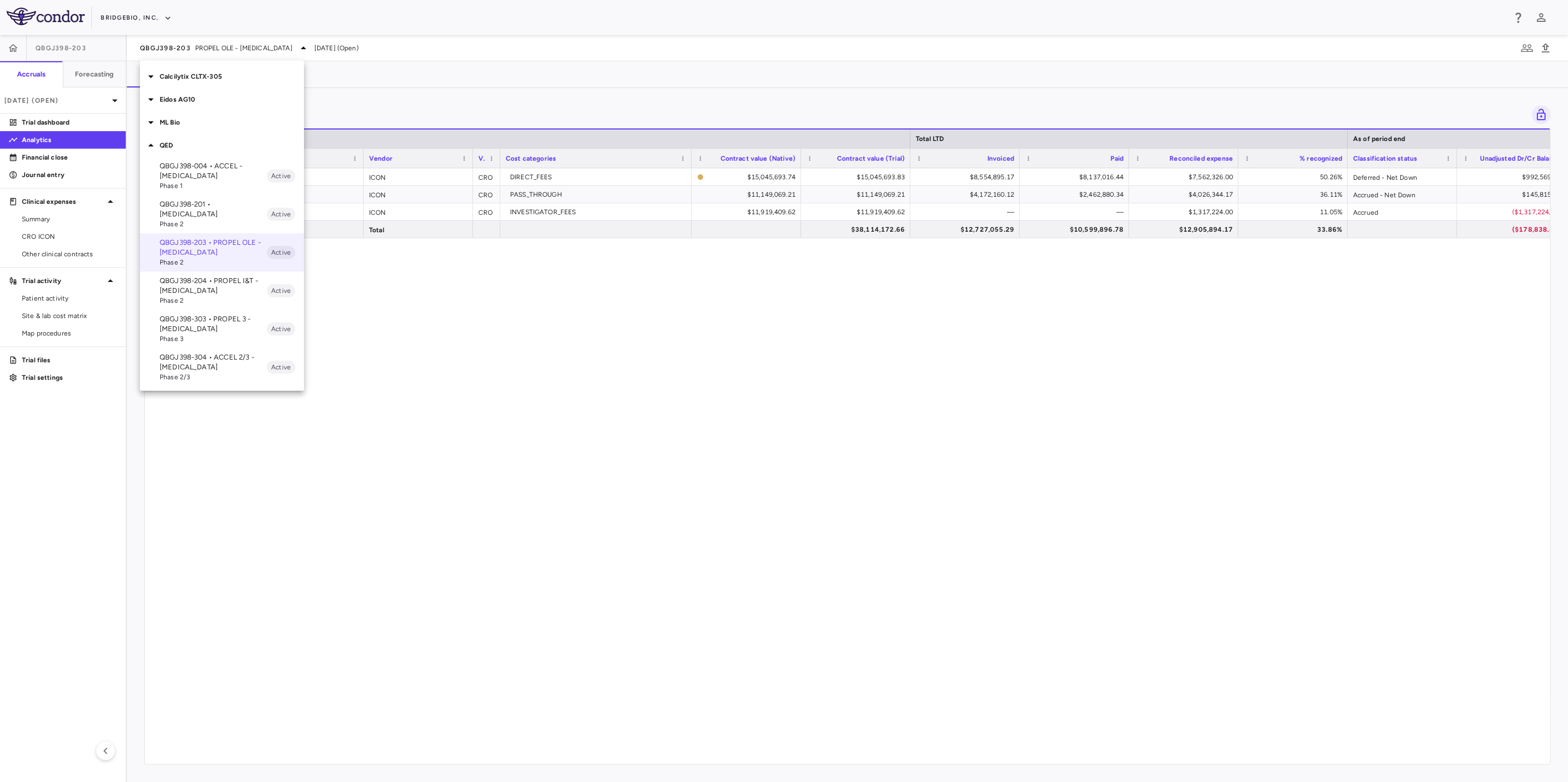
click at [217, 295] on span "Phase 2" at bounding box center [213, 300] width 107 height 10
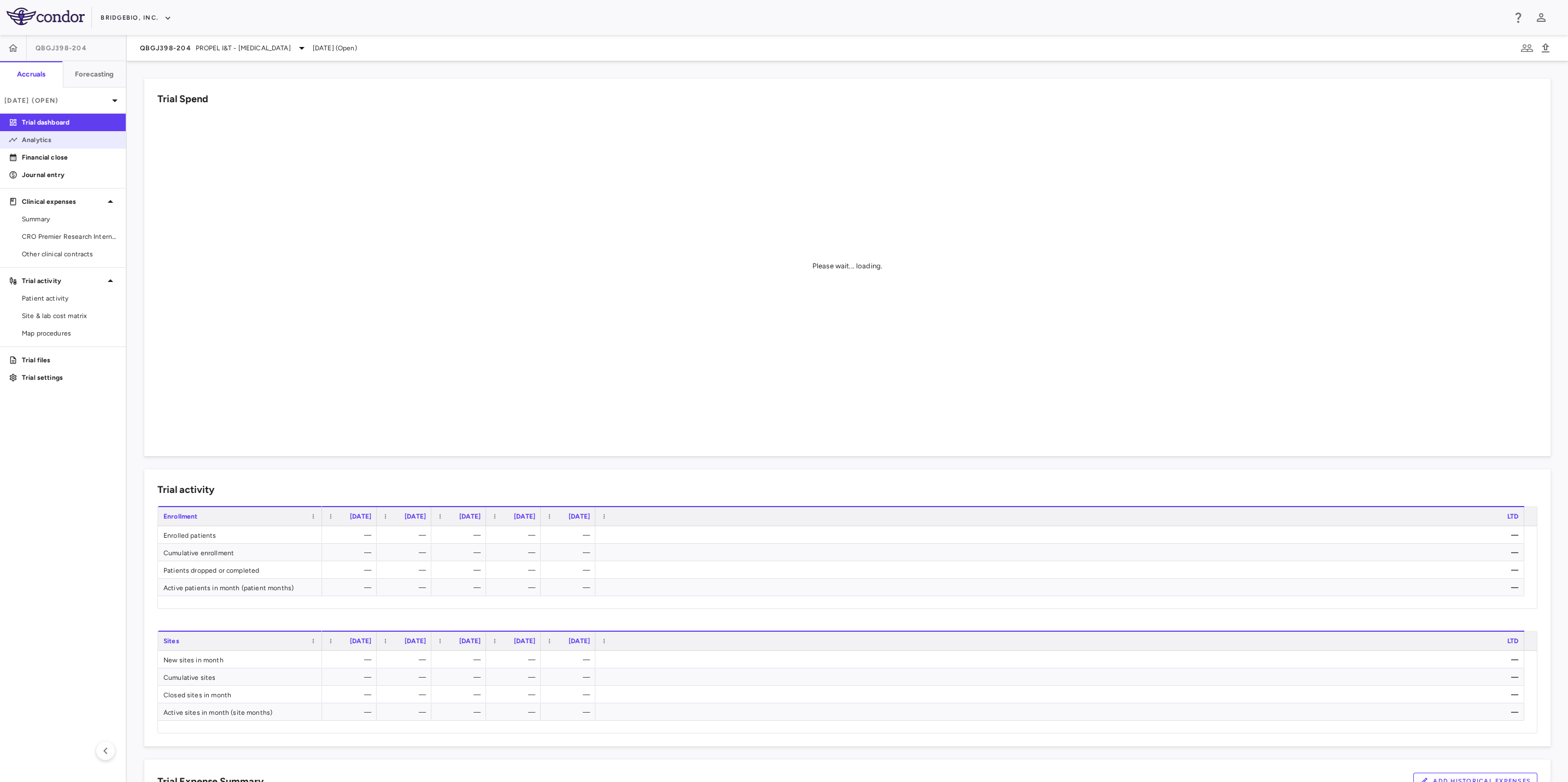
click at [72, 140] on p "Analytics" at bounding box center [69, 140] width 95 height 10
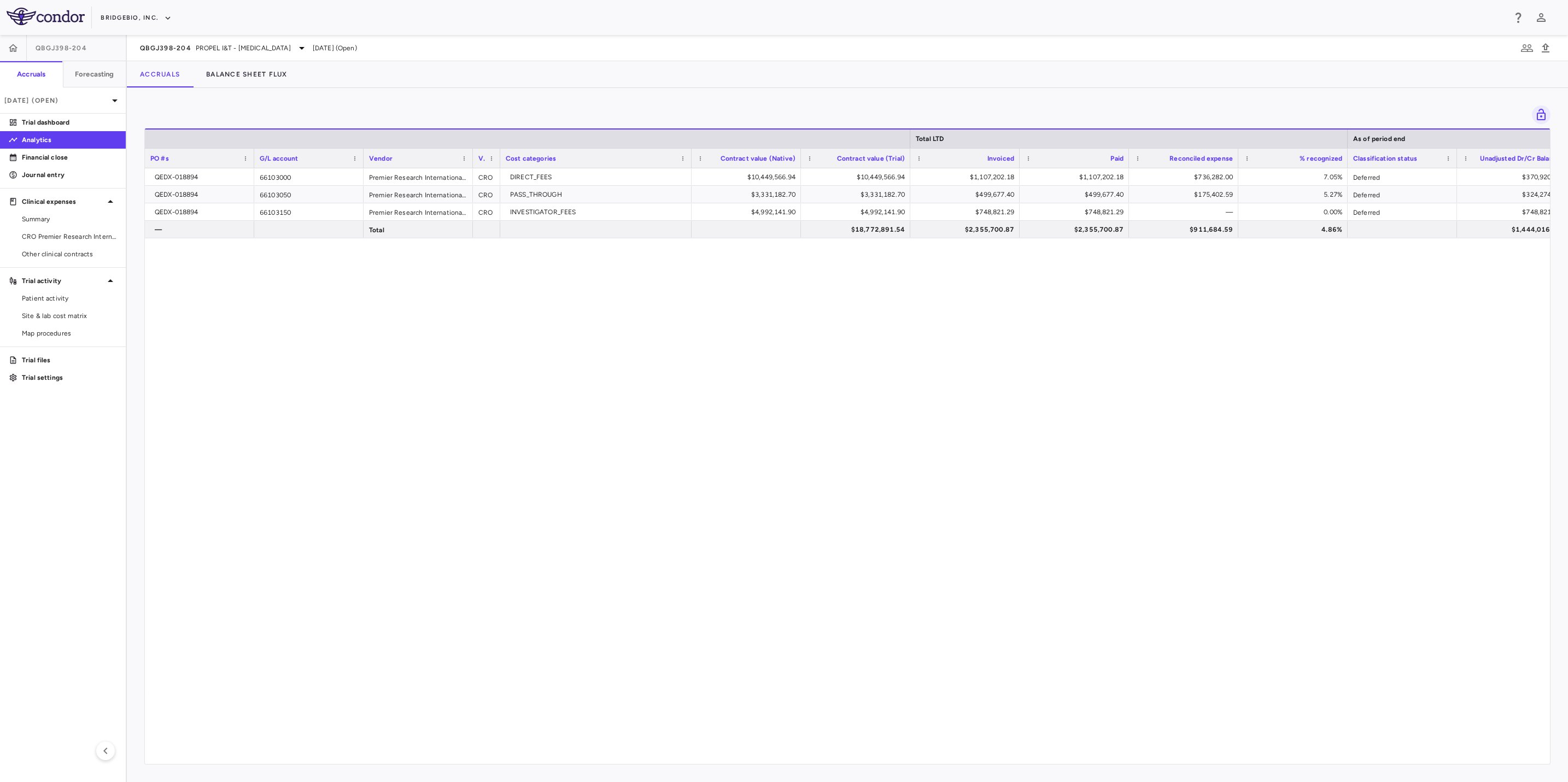
click at [268, 40] on div "QBGJ398-204 PROPEL I&T - [MEDICAL_DATA] [DATE] (Open)" at bounding box center [847, 48] width 1441 height 26
click at [265, 50] on span "PROPEL I&T - [MEDICAL_DATA]" at bounding box center [243, 48] width 95 height 10
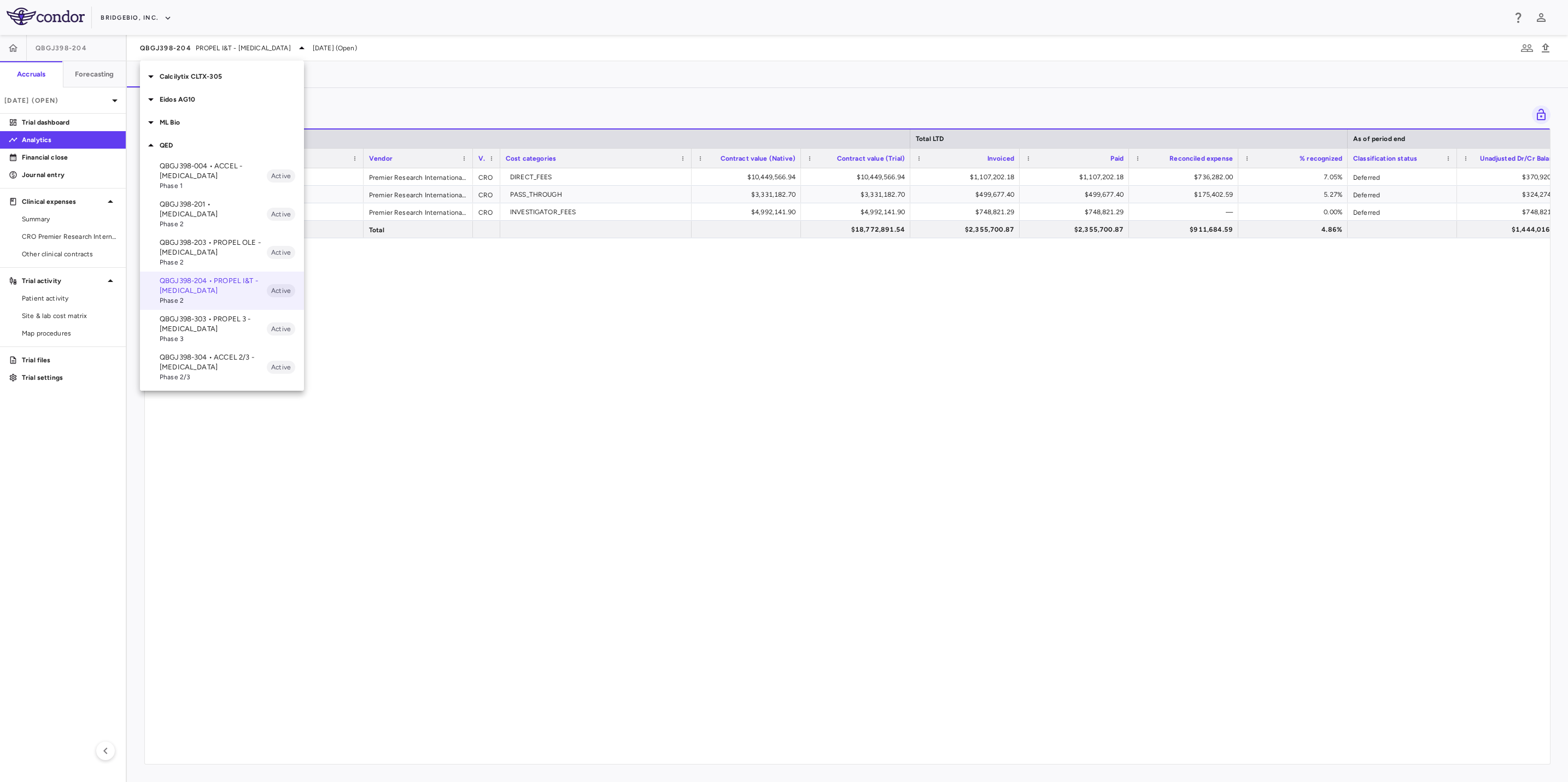
click at [206, 320] on p "QBGJ398-303 • PROPEL 3 - [MEDICAL_DATA]" at bounding box center [213, 324] width 107 height 20
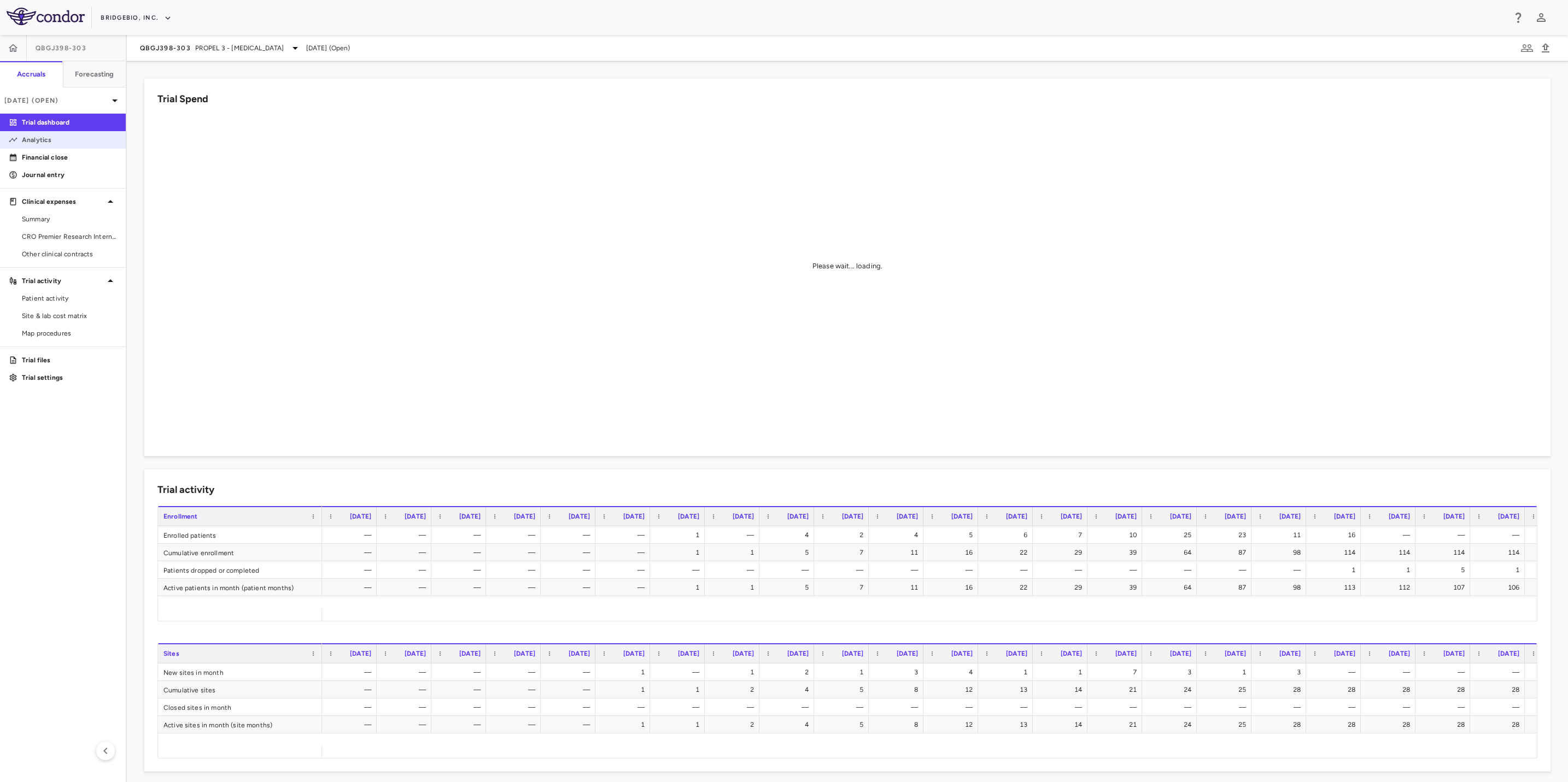
click at [61, 142] on p "Analytics" at bounding box center [69, 140] width 95 height 10
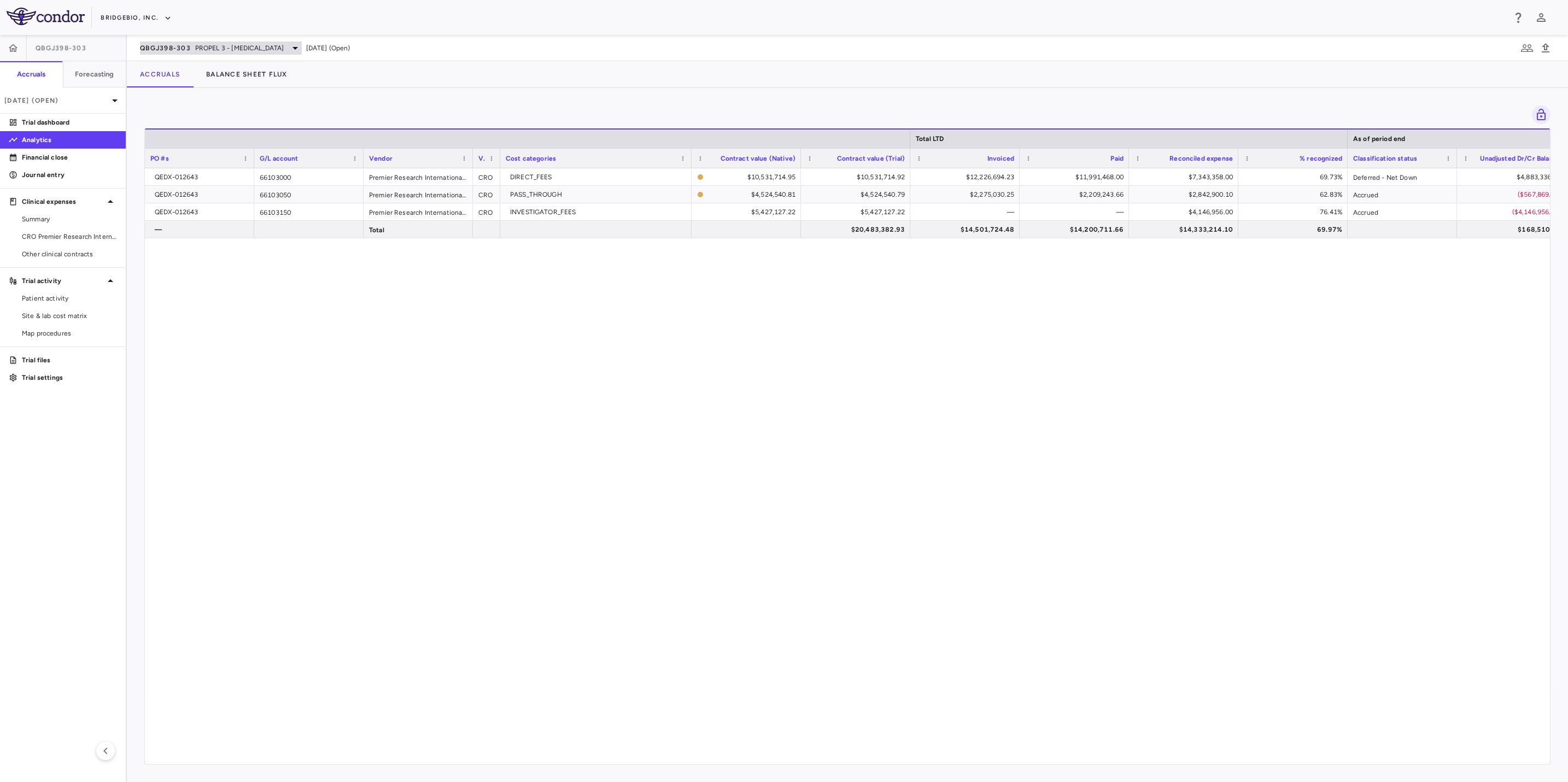
click at [271, 49] on span "PROPEL 3 - [MEDICAL_DATA]" at bounding box center [240, 48] width 89 height 10
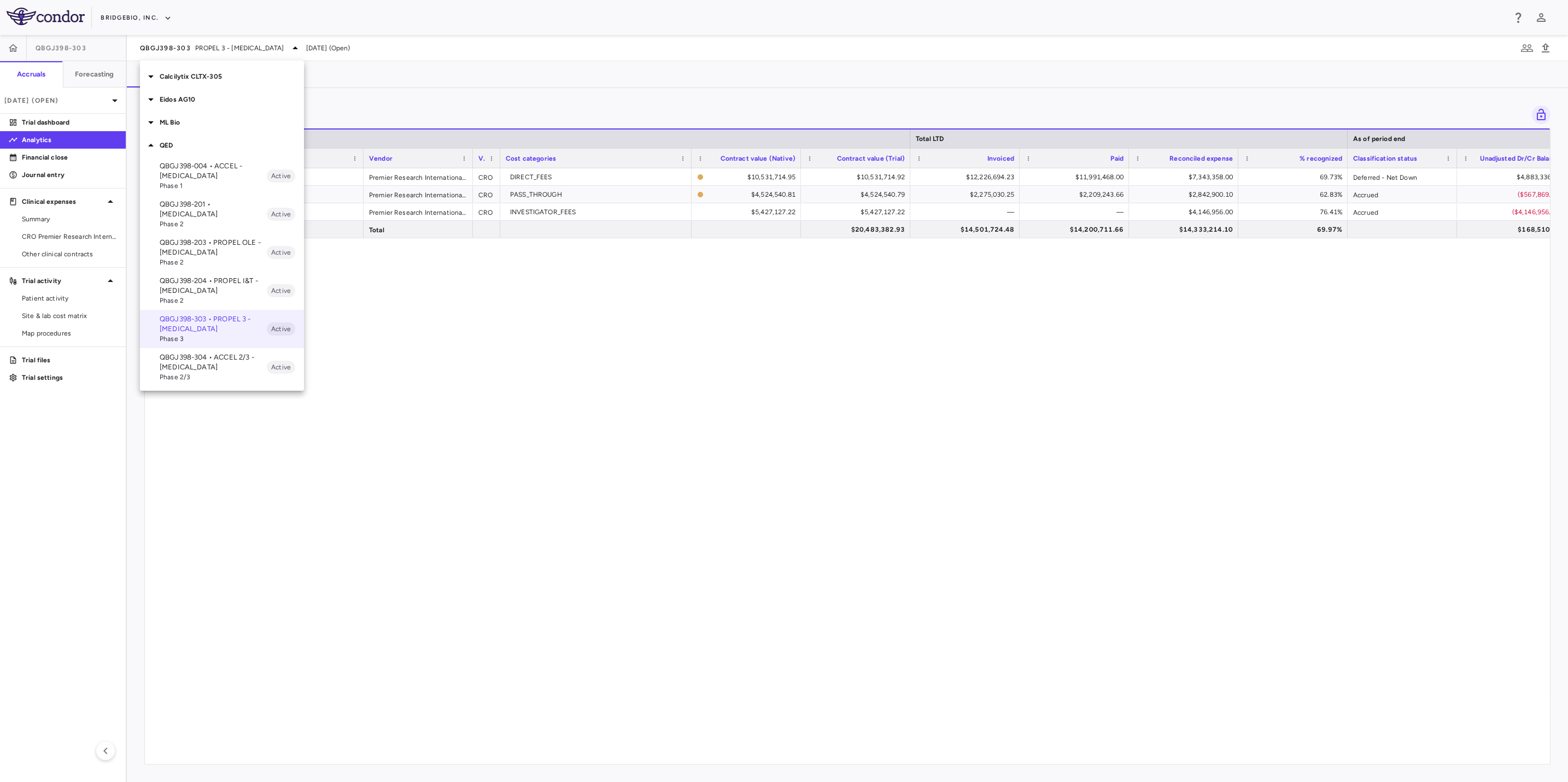
click at [219, 372] on span "Phase 2/3" at bounding box center [213, 377] width 107 height 10
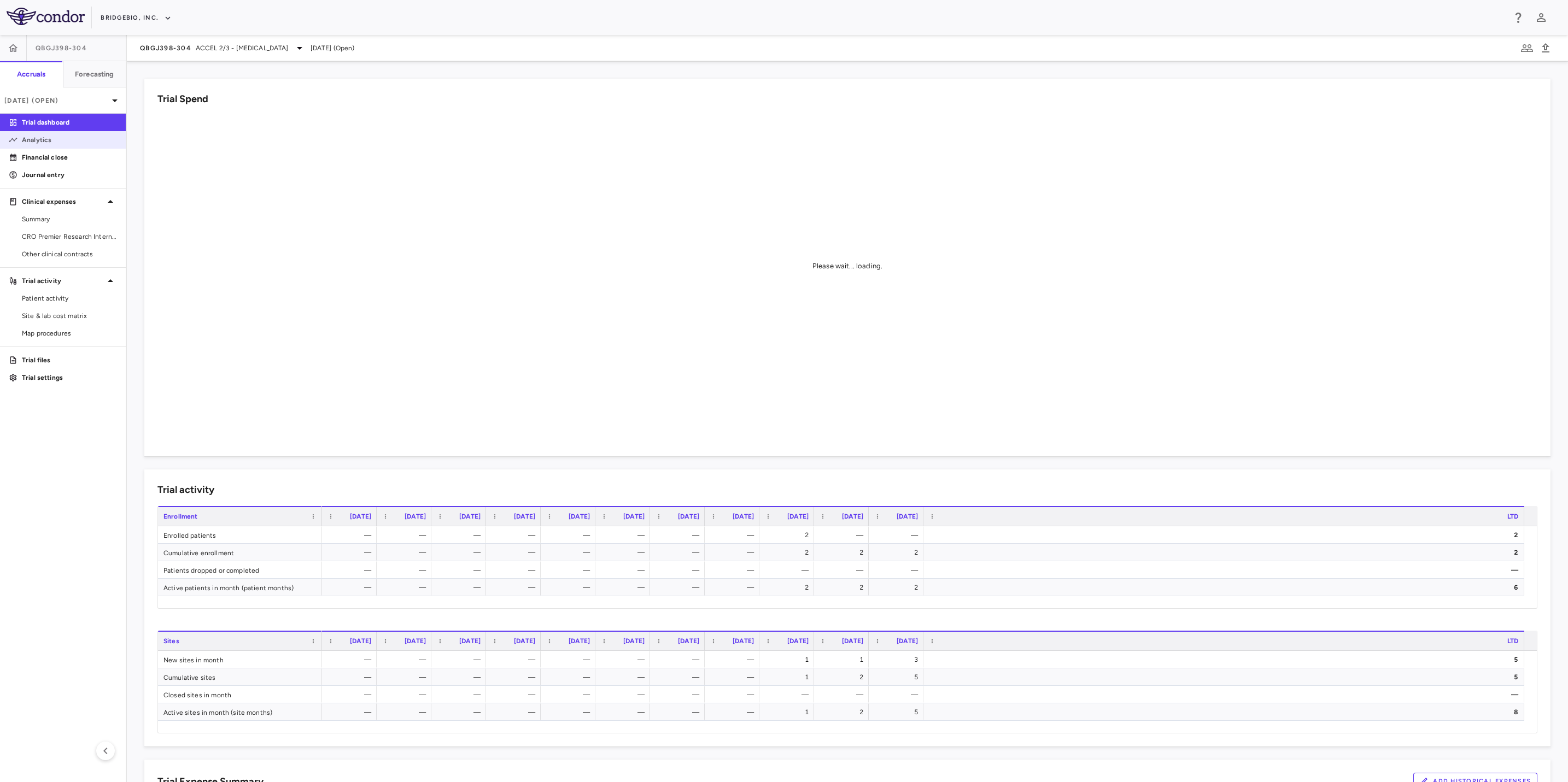
click at [54, 140] on p "Analytics" at bounding box center [69, 140] width 95 height 10
